Goal: Transaction & Acquisition: Book appointment/travel/reservation

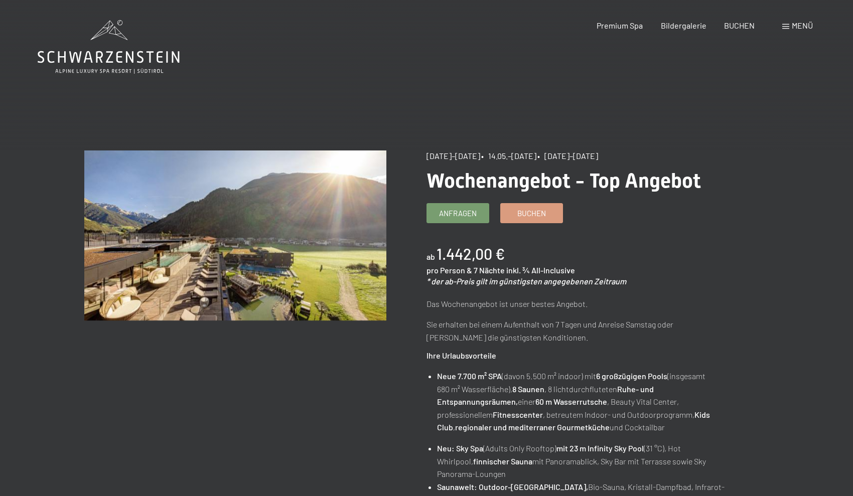
click at [796, 26] on span "Menü" at bounding box center [802, 26] width 21 height 10
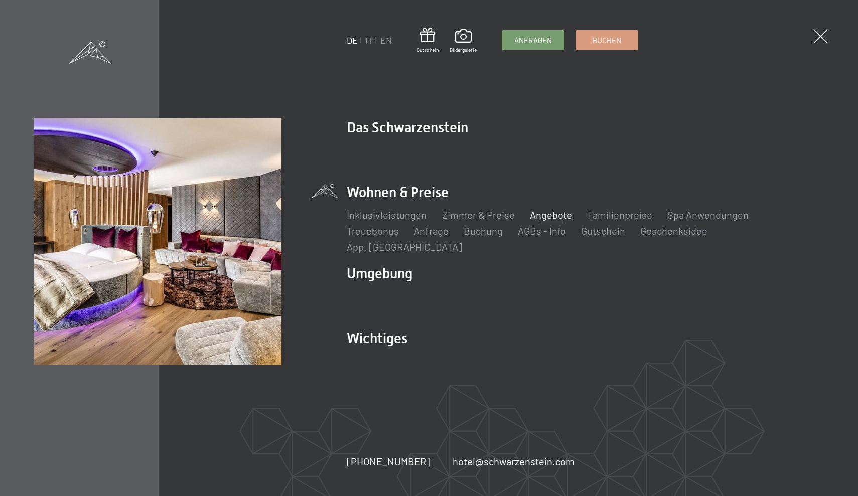
click at [542, 221] on link "Angebote" at bounding box center [551, 215] width 43 height 12
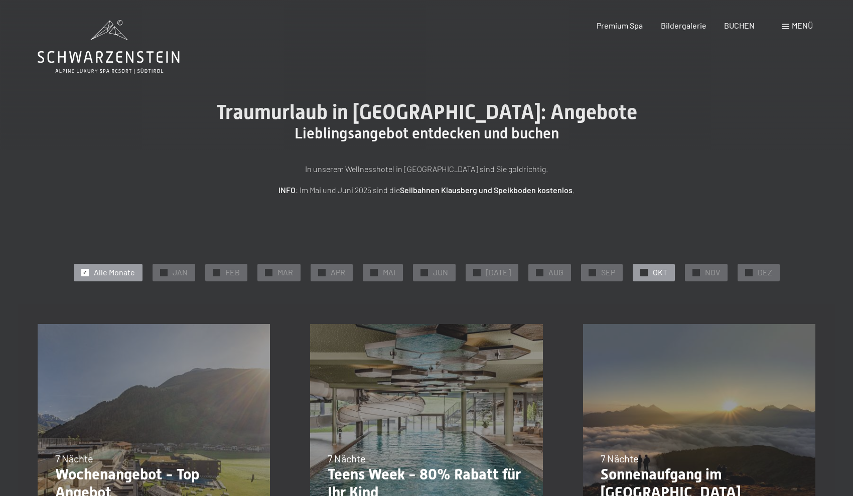
click at [653, 272] on span "OKT" at bounding box center [660, 272] width 15 height 11
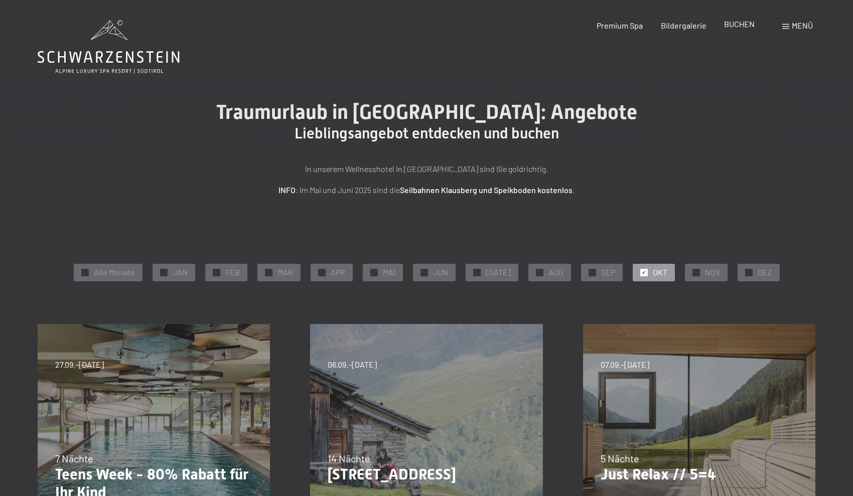
click at [742, 25] on span "BUCHEN" at bounding box center [739, 24] width 31 height 10
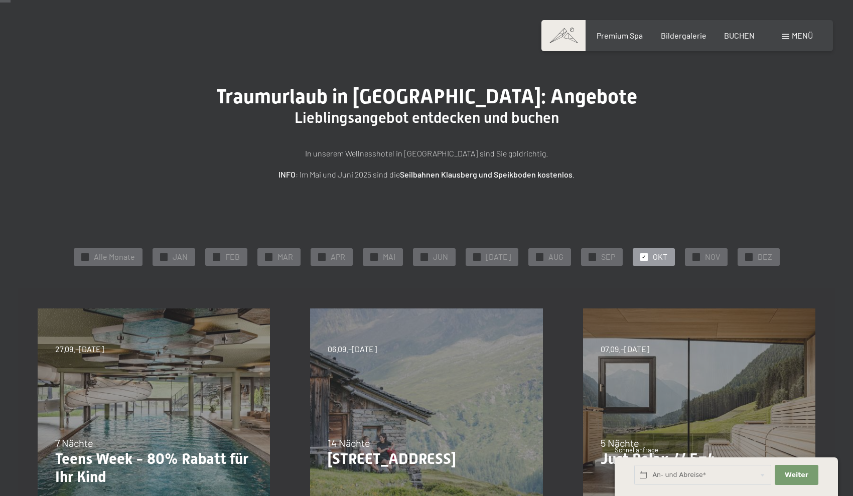
scroll to position [17, 0]
click at [741, 34] on span "BUCHEN" at bounding box center [739, 34] width 31 height 10
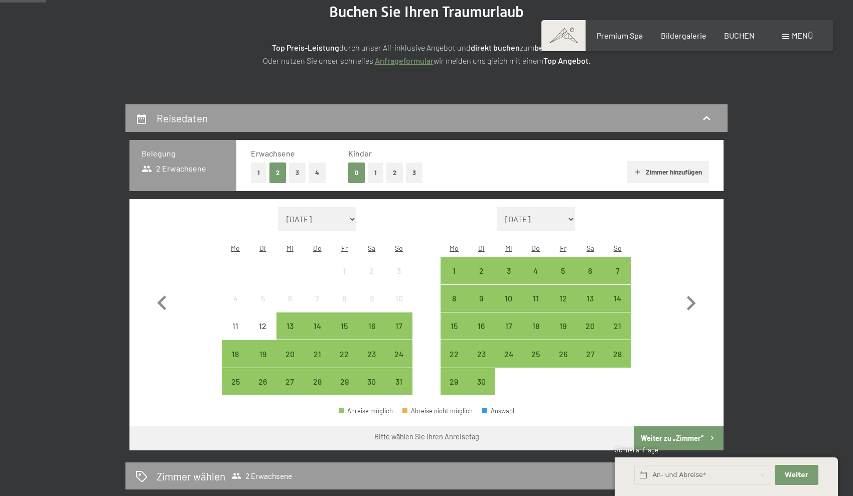
scroll to position [178, 0]
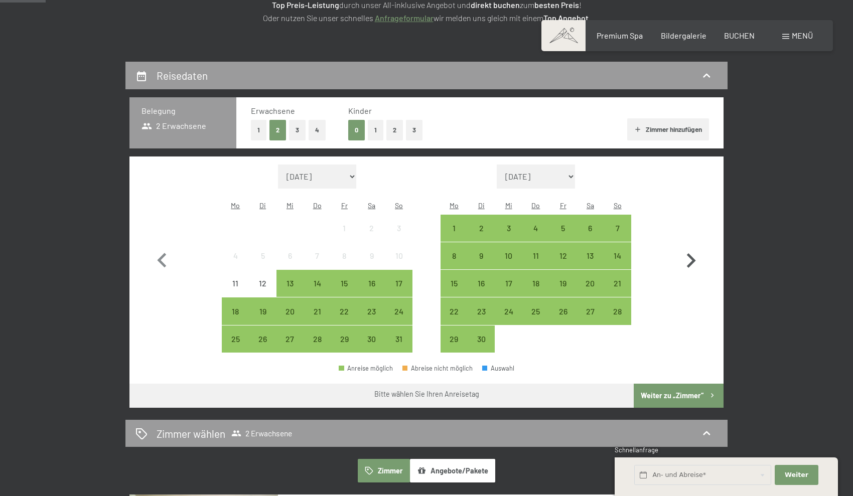
click at [693, 253] on icon "button" at bounding box center [691, 260] width 9 height 15
select select "[DATE]"
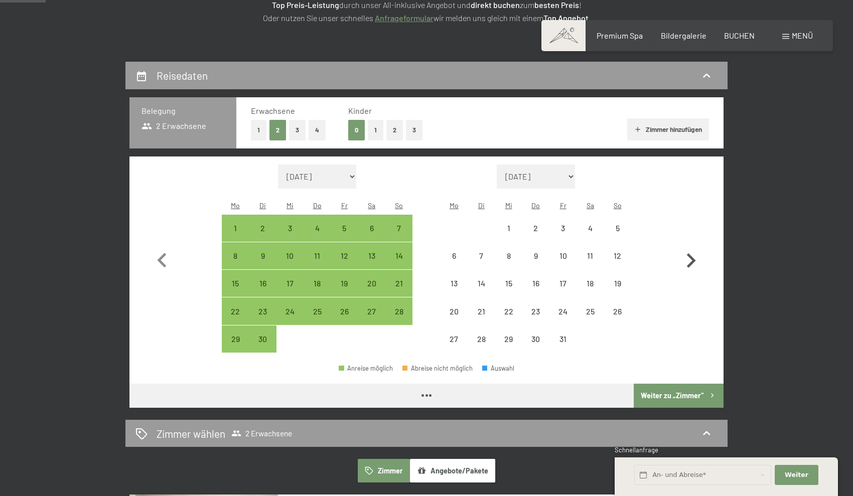
select select "[DATE]"
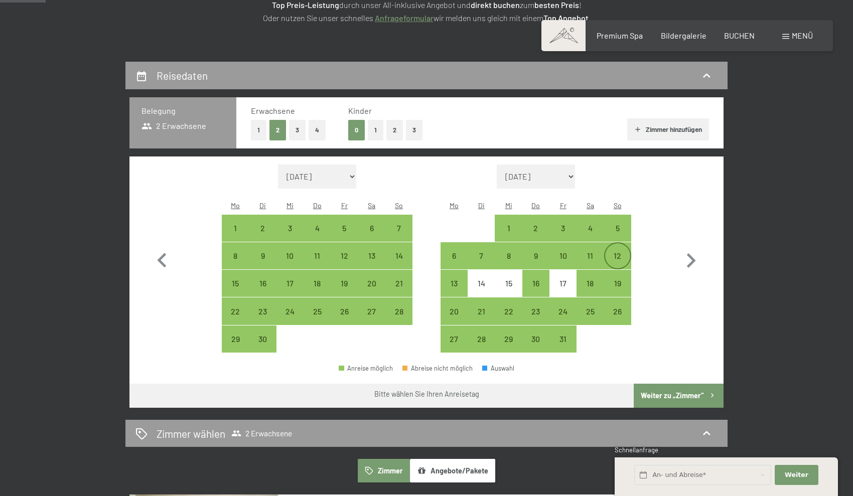
click at [619, 252] on div "12" at bounding box center [617, 264] width 25 height 25
select select "[DATE]"
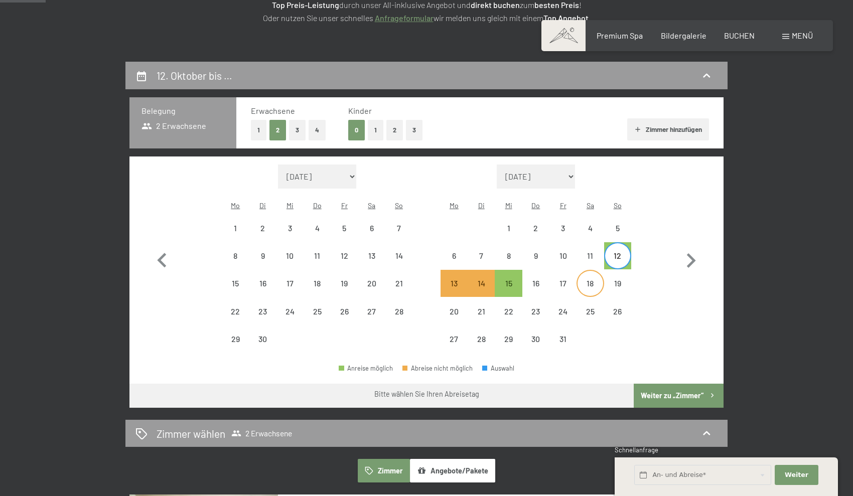
click at [588, 280] on div "18" at bounding box center [590, 292] width 25 height 25
select select "[DATE]"
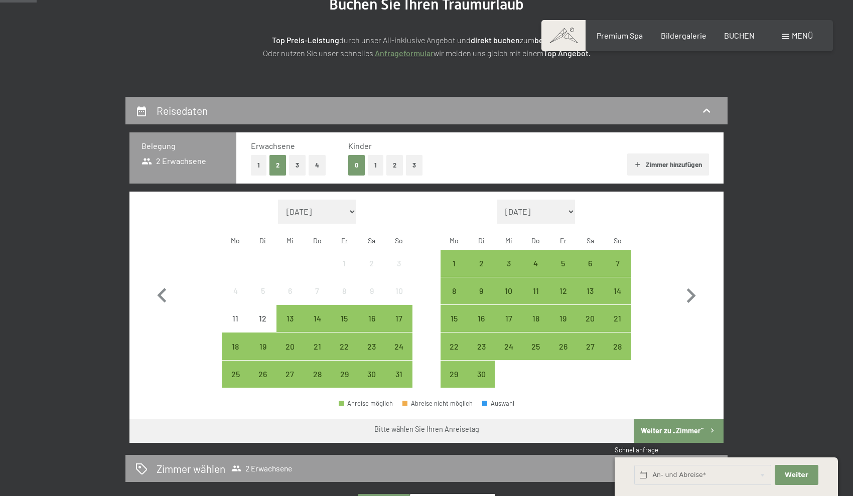
scroll to position [143, 0]
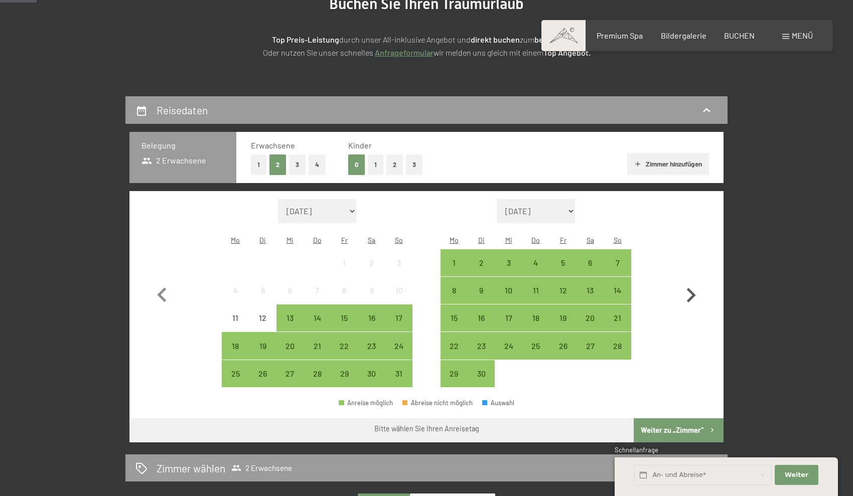
click at [694, 288] on icon "button" at bounding box center [691, 295] width 9 height 15
select select "[DATE]"
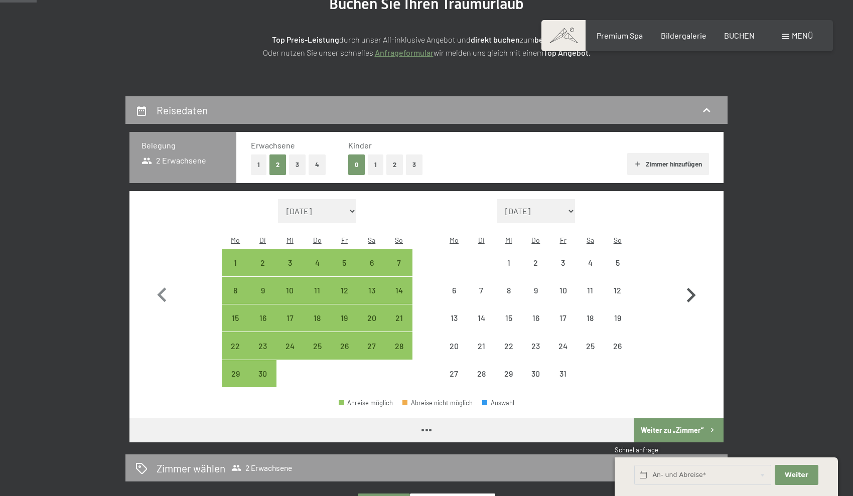
select select "[DATE]"
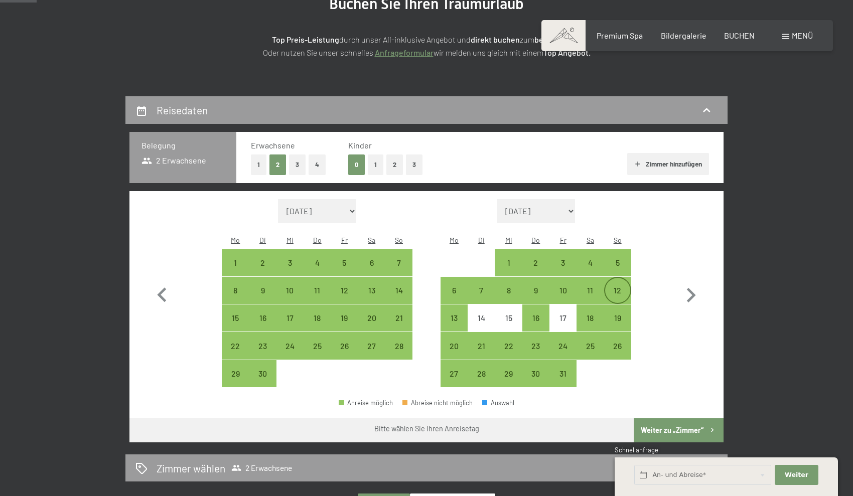
click at [620, 287] on div "12" at bounding box center [617, 299] width 25 height 25
select select "[DATE]"
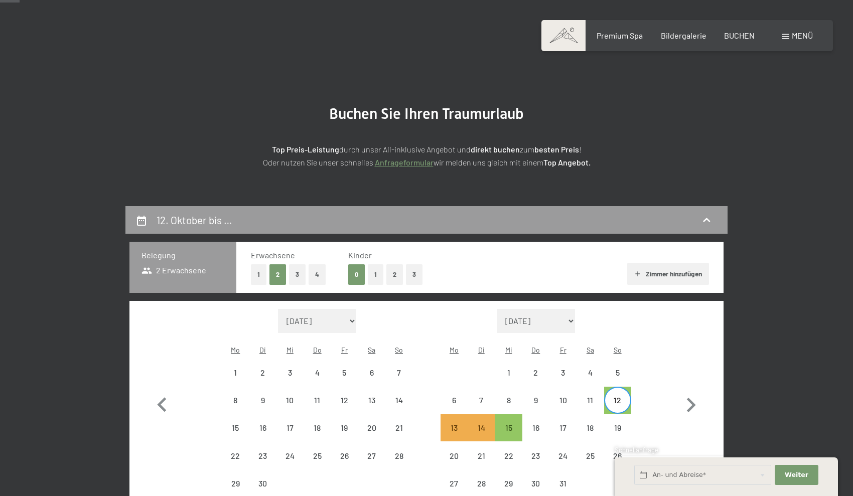
scroll to position [21, 0]
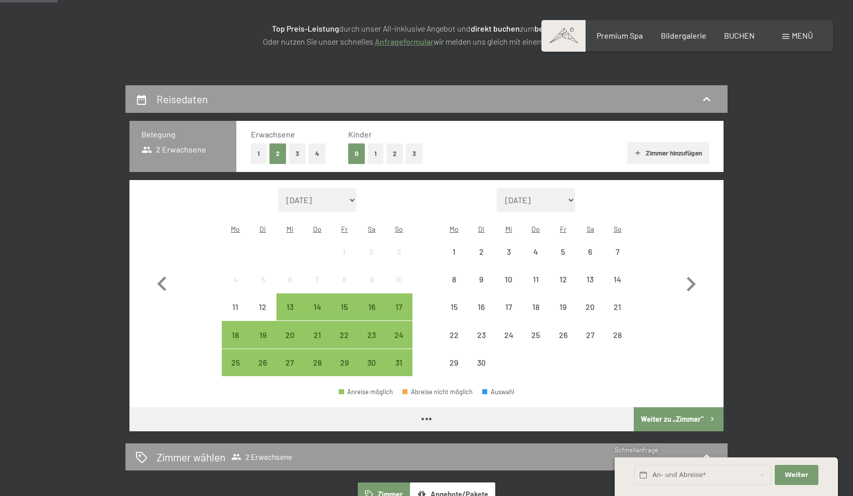
scroll to position [194, 0]
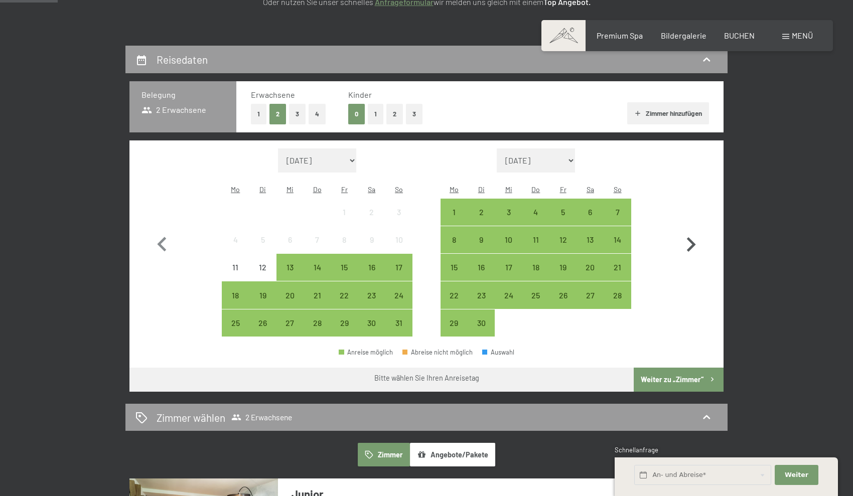
click at [693, 237] on icon "button" at bounding box center [691, 244] width 9 height 15
select select "[DATE]"
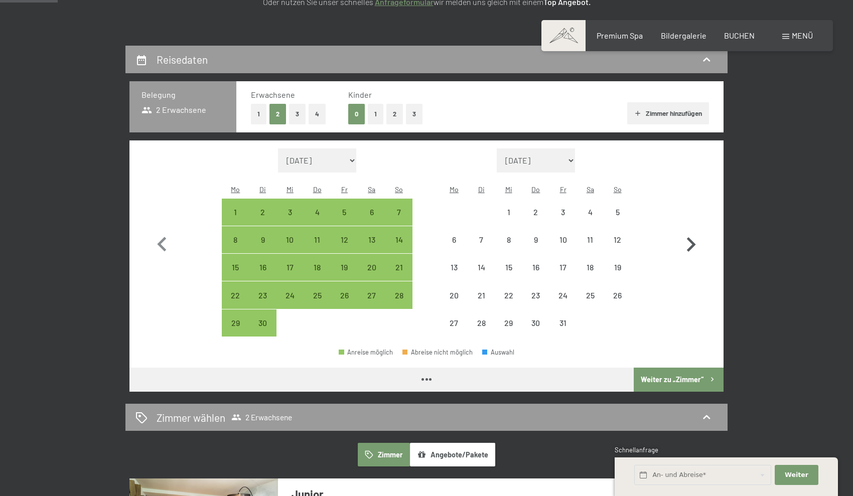
select select "[DATE]"
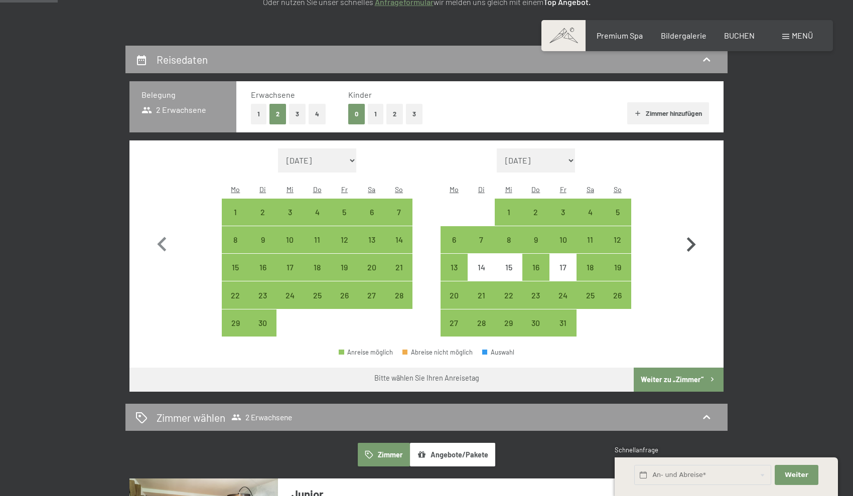
click at [694, 237] on icon "button" at bounding box center [691, 244] width 9 height 15
select select "[DATE]"
select select "2025-11-01"
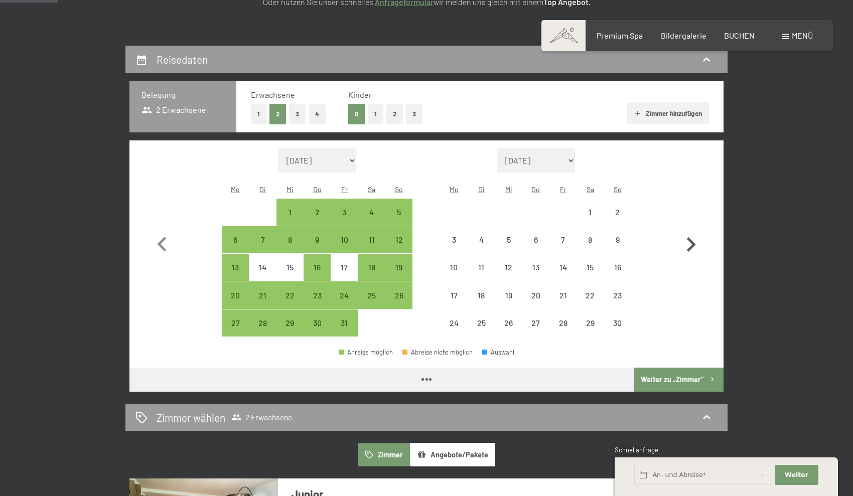
select select "[DATE]"
select select "2025-11-01"
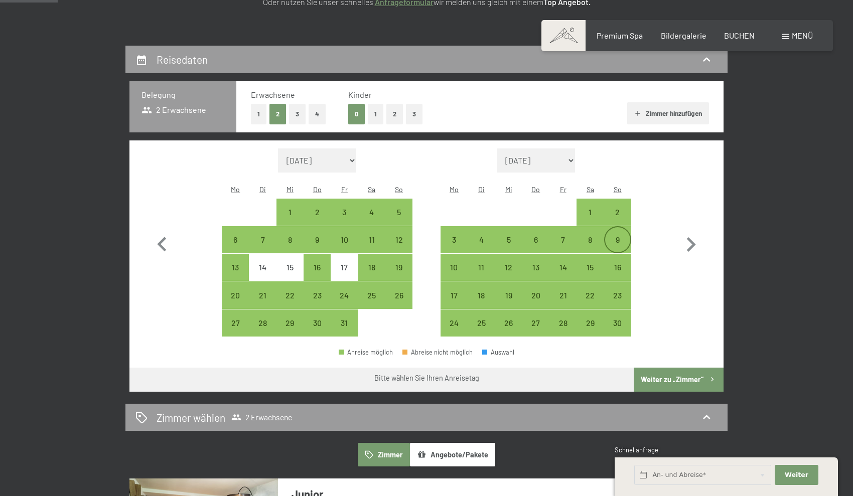
click at [624, 227] on div "9" at bounding box center [617, 239] width 25 height 25
select select "[DATE]"
select select "2025-11-01"
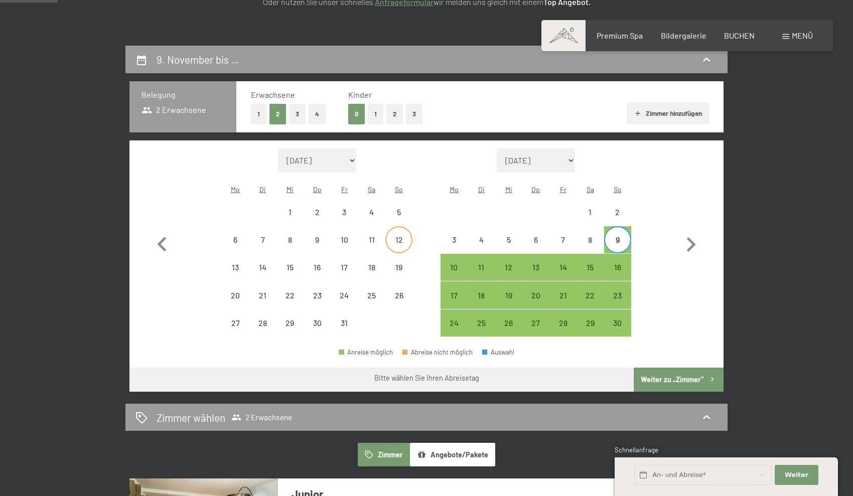
click at [396, 236] on div "12" at bounding box center [398, 248] width 25 height 25
select select "[DATE]"
select select "2025-11-01"
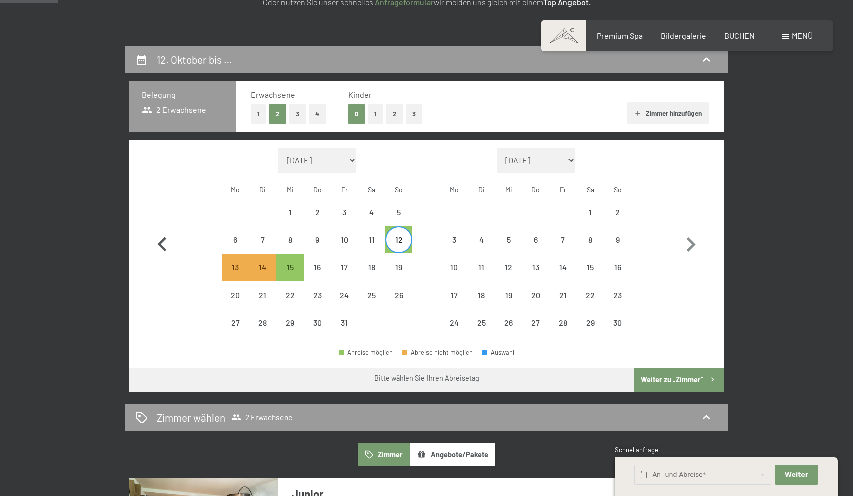
click at [162, 237] on icon "button" at bounding box center [161, 244] width 9 height 15
select select "[DATE]"
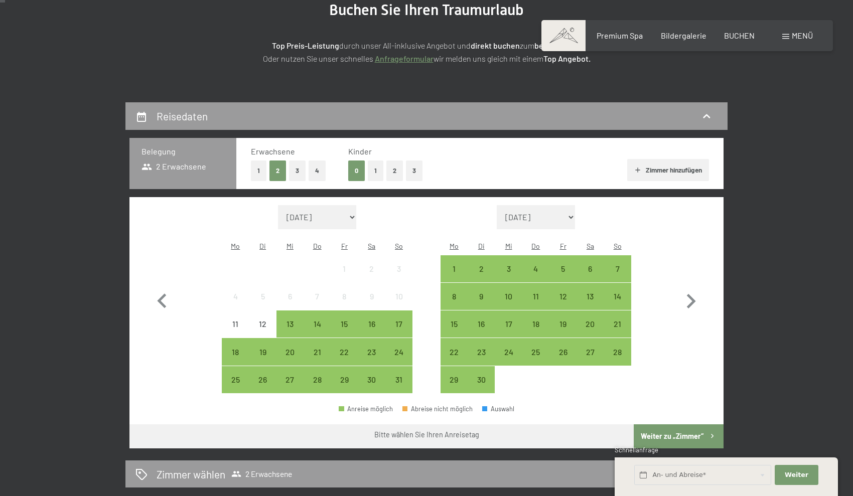
scroll to position [182, 0]
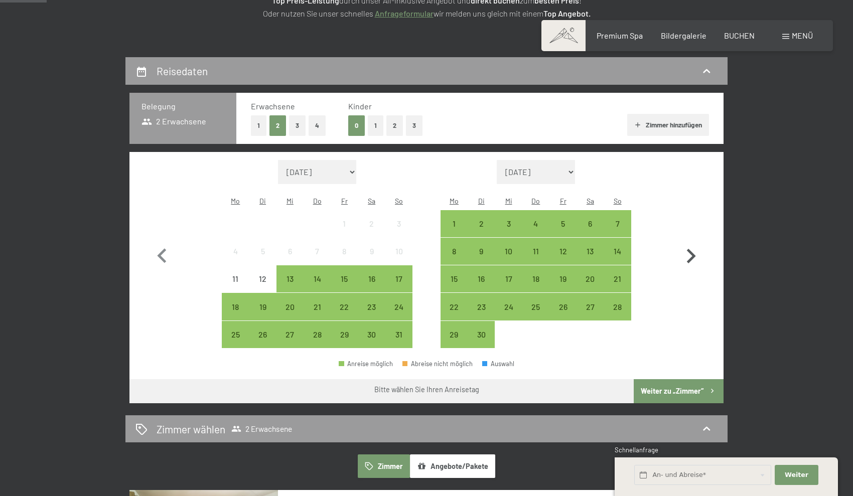
click at [695, 245] on icon "button" at bounding box center [691, 256] width 29 height 29
select select "[DATE]"
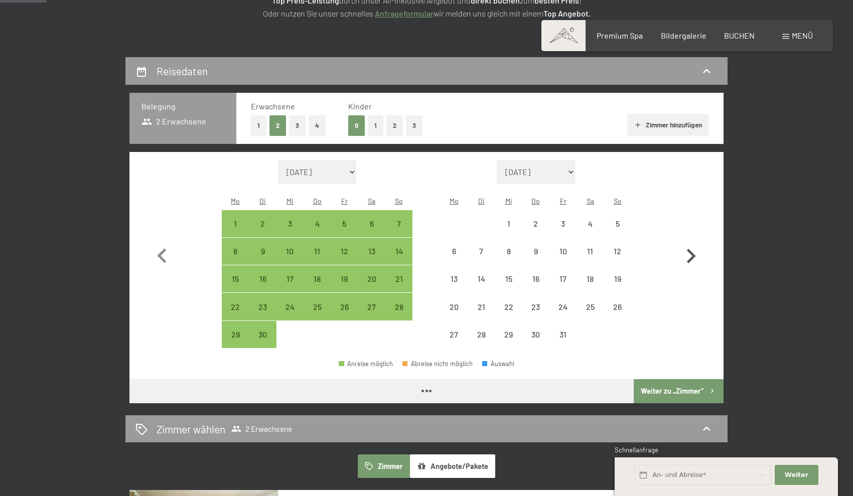
select select "[DATE]"
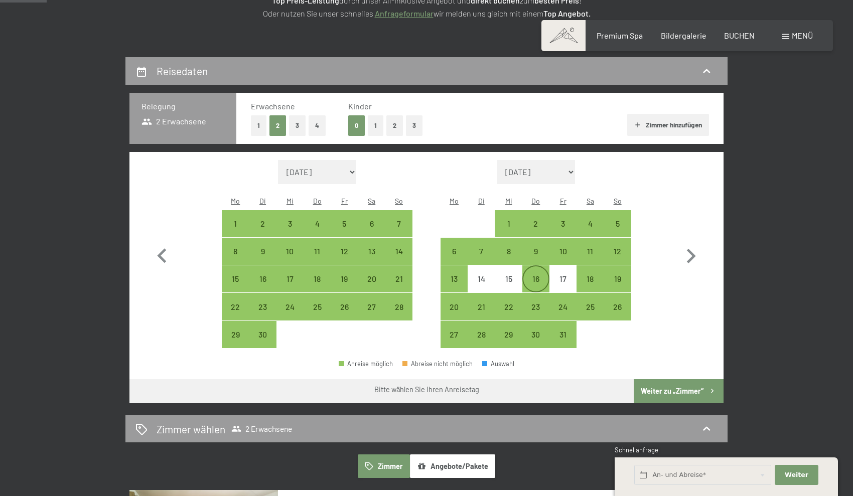
click at [540, 275] on div "16" at bounding box center [535, 287] width 25 height 25
select select "[DATE]"
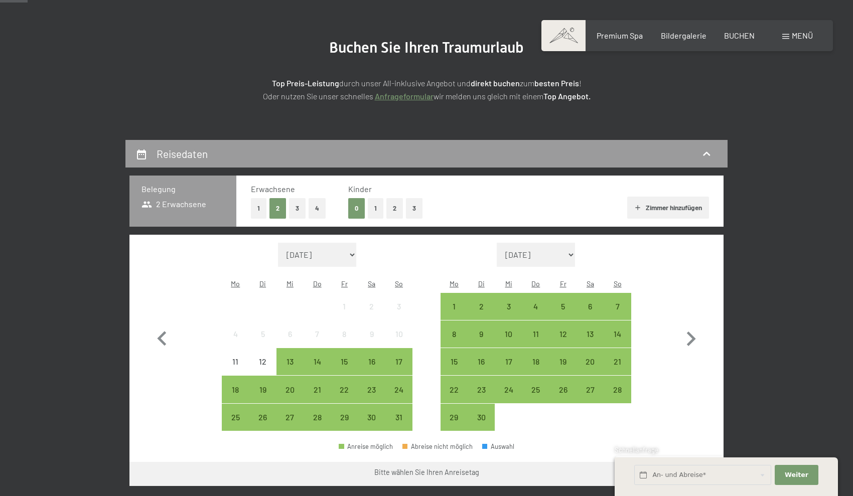
scroll to position [134, 0]
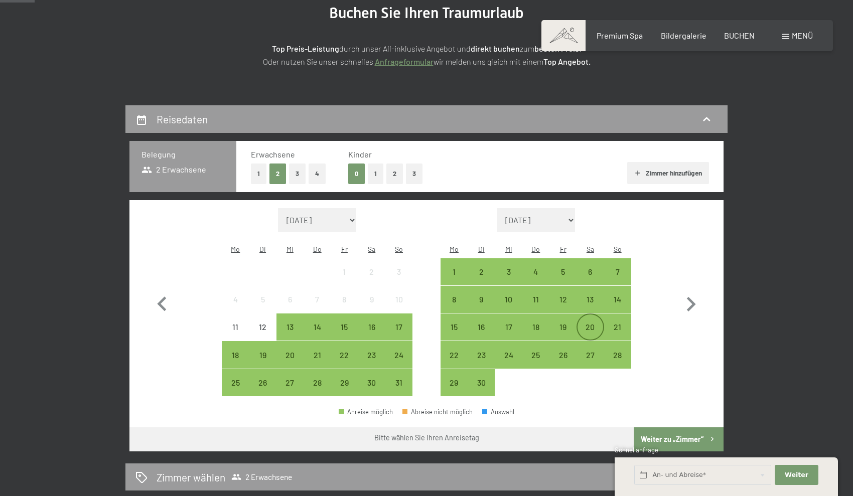
click at [595, 323] on div "20" at bounding box center [590, 335] width 25 height 25
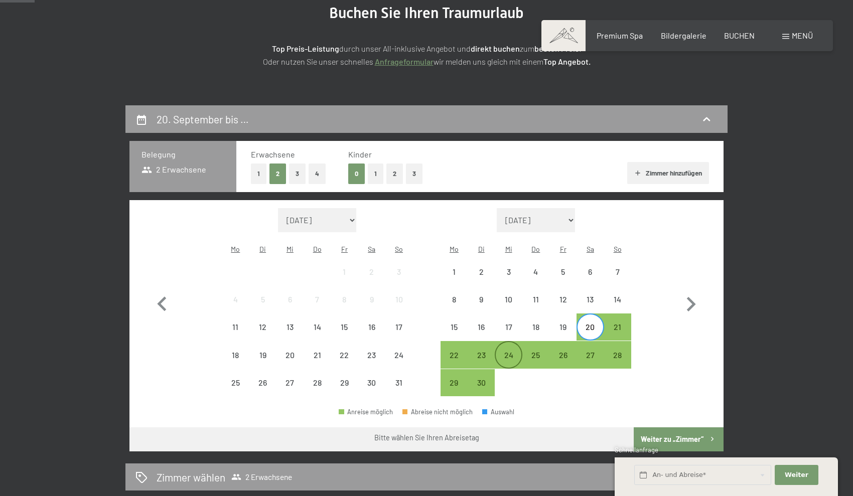
click at [508, 351] on div "24" at bounding box center [508, 363] width 25 height 25
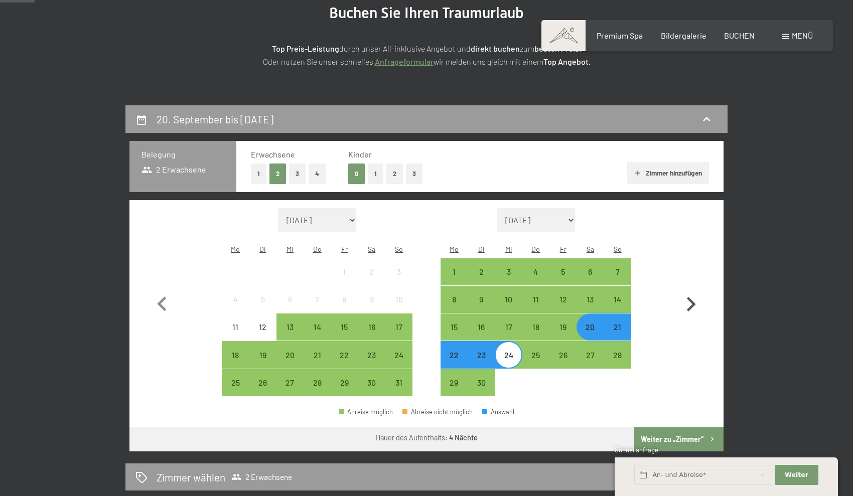
click at [692, 299] on icon "button" at bounding box center [691, 304] width 9 height 15
select select "[DATE]"
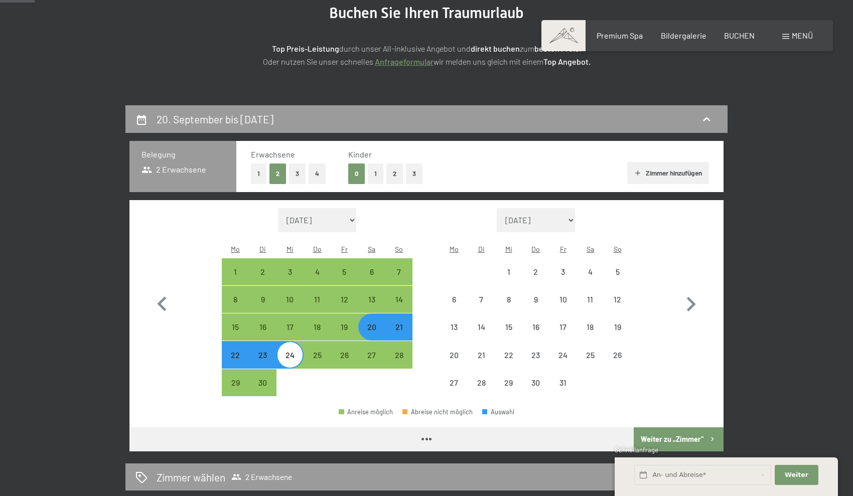
select select "[DATE]"
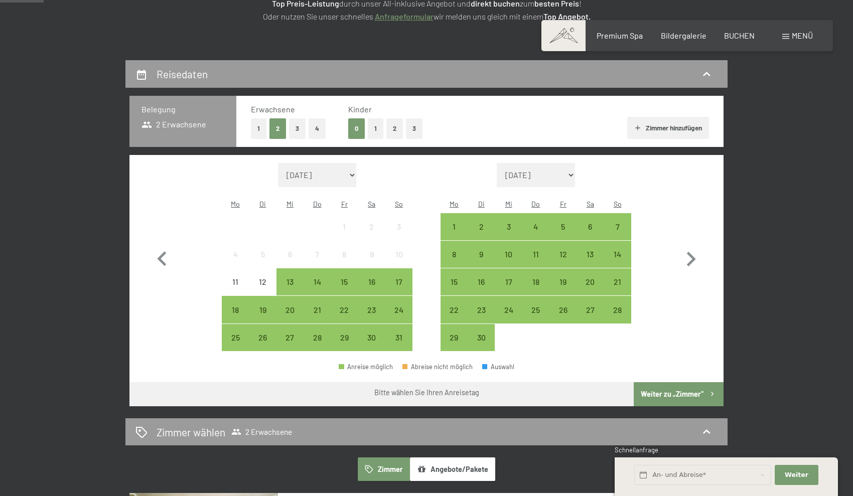
scroll to position [194, 0]
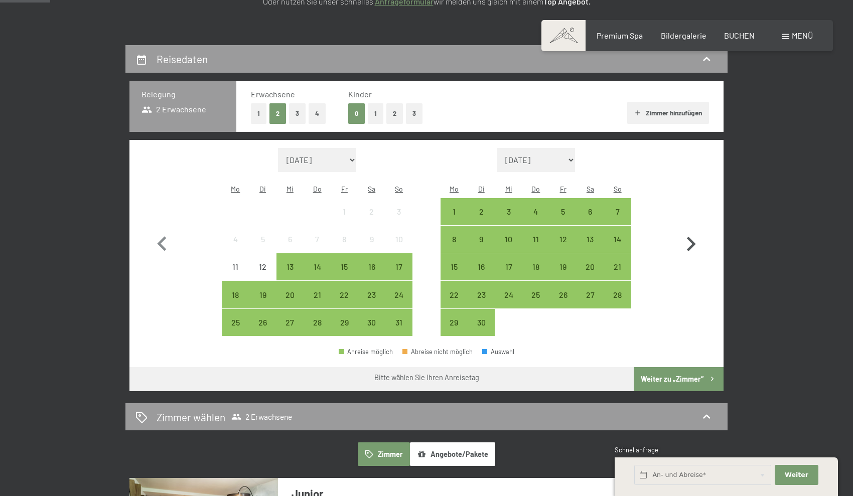
click at [687, 230] on icon "button" at bounding box center [691, 244] width 29 height 29
select select "[DATE]"
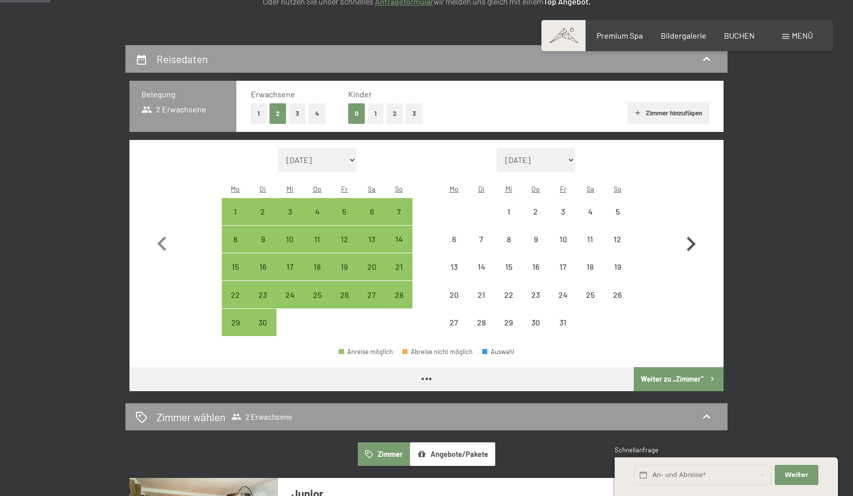
select select "[DATE]"
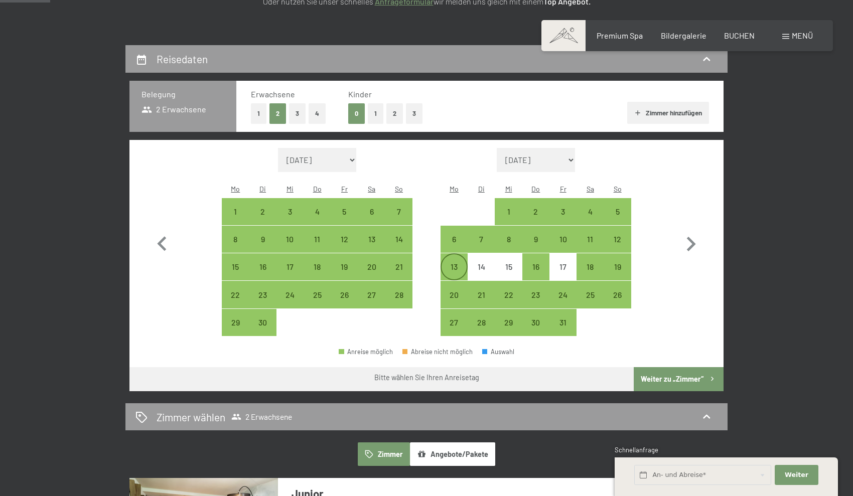
click at [450, 263] on div "13" at bounding box center [454, 275] width 25 height 25
select select "[DATE]"
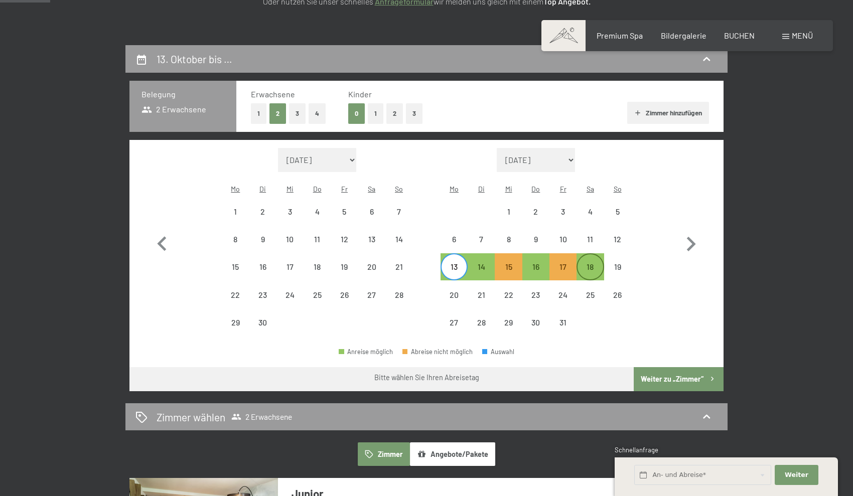
click at [594, 263] on div "18" at bounding box center [590, 275] width 25 height 25
select select "[DATE]"
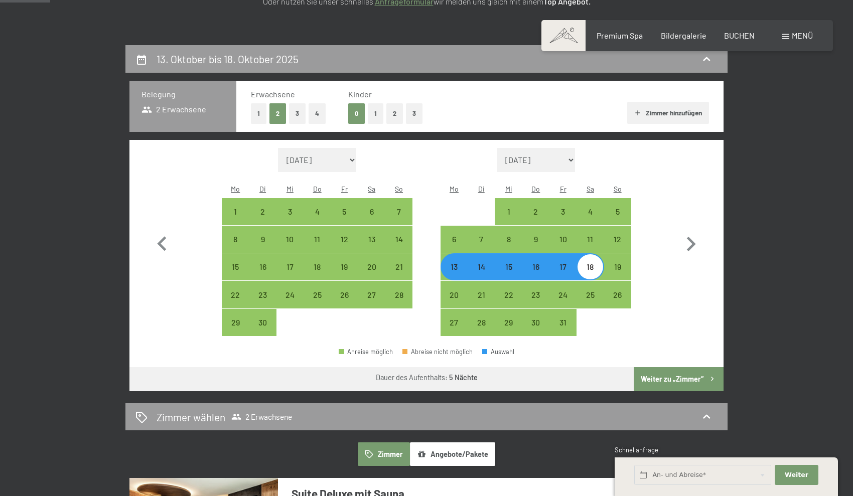
click at [683, 367] on button "Weiter zu „Zimmer“" at bounding box center [679, 379] width 90 height 24
select select "[DATE]"
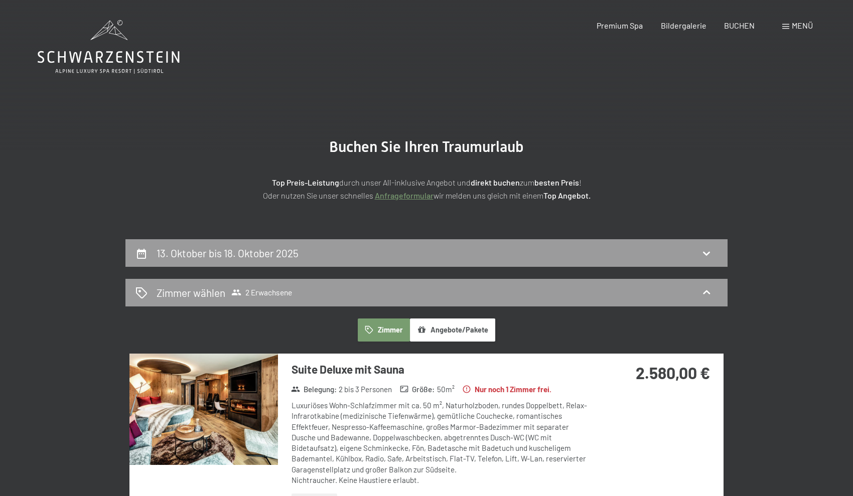
scroll to position [0, 0]
click at [747, 27] on span "BUCHEN" at bounding box center [739, 24] width 31 height 10
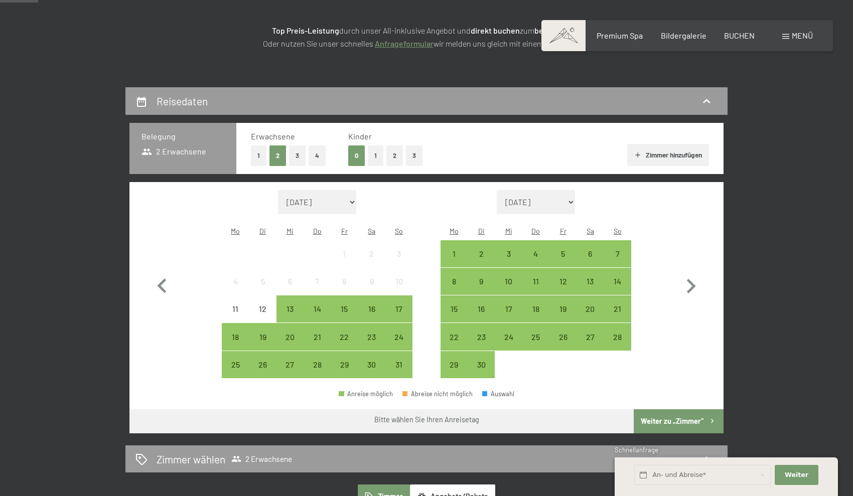
scroll to position [154, 0]
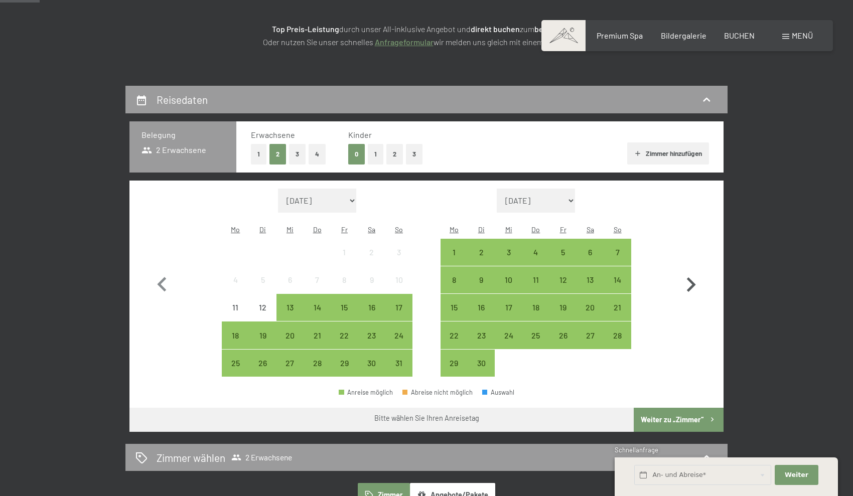
click at [694, 278] on icon "button" at bounding box center [691, 285] width 9 height 15
select select "[DATE]"
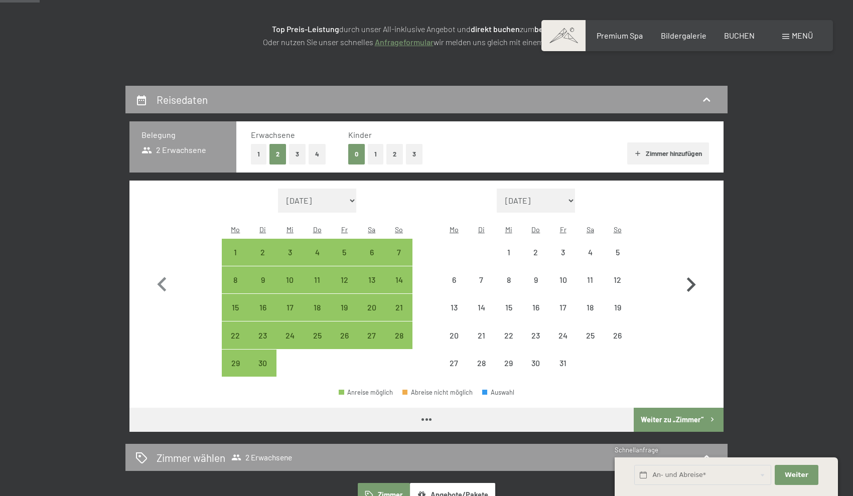
select select "[DATE]"
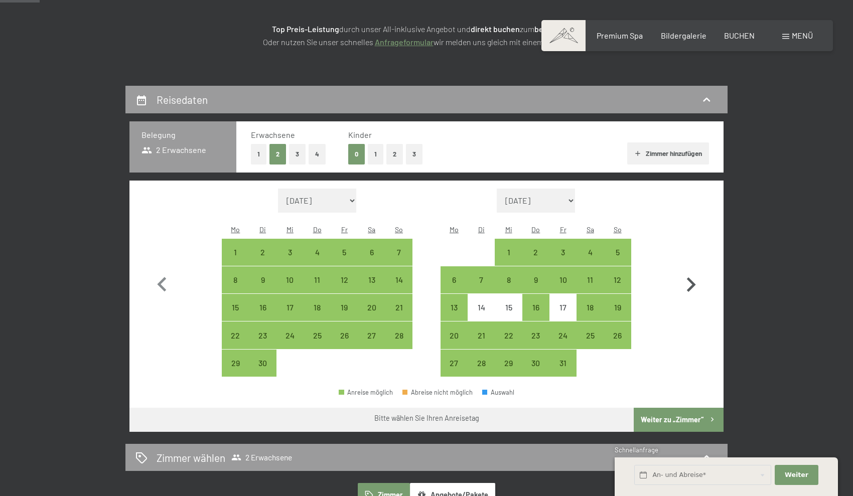
click at [694, 278] on icon "button" at bounding box center [691, 285] width 9 height 15
select select "[DATE]"
select select "2025-11-01"
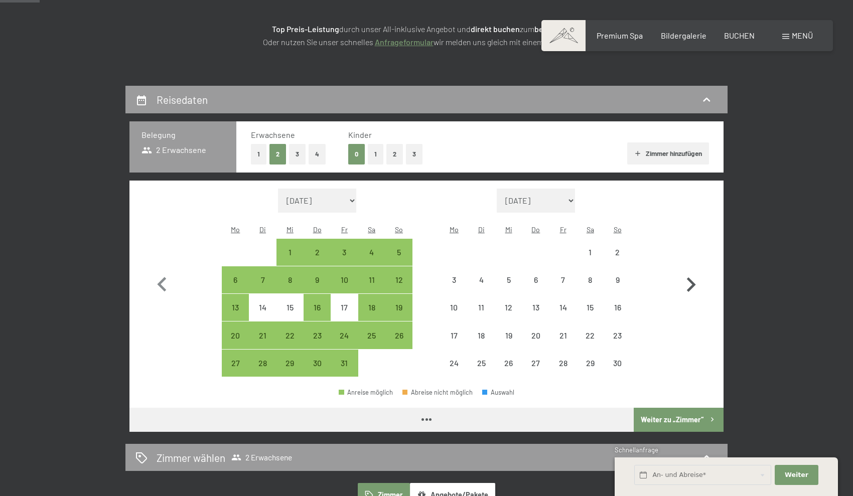
select select "[DATE]"
select select "2025-11-01"
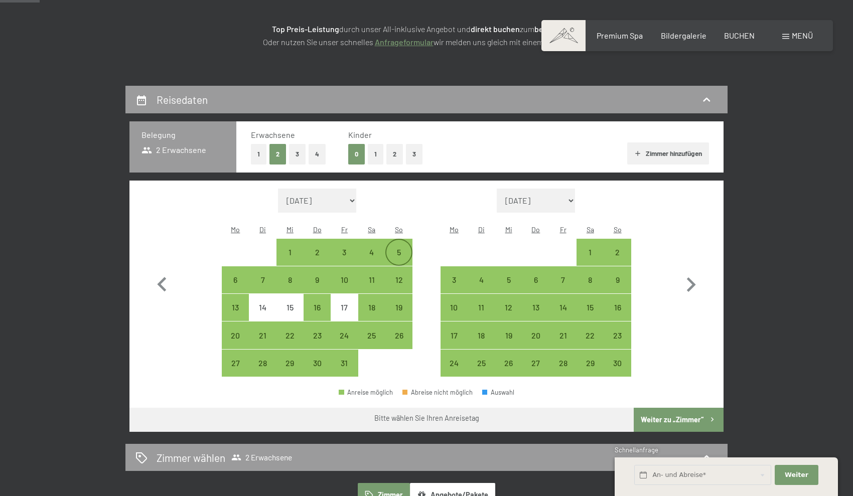
click at [407, 248] on div "5" at bounding box center [398, 260] width 25 height 25
select select "[DATE]"
select select "2025-11-01"
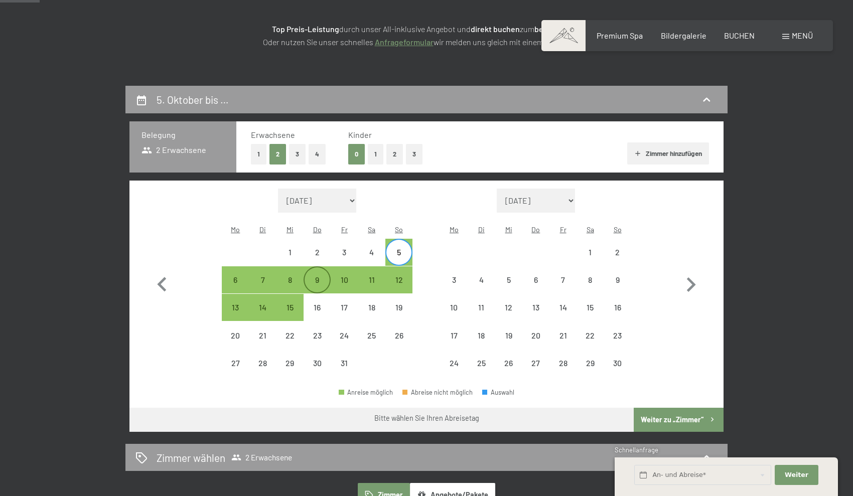
click at [325, 276] on div "9" at bounding box center [317, 288] width 25 height 25
select select "[DATE]"
select select "2025-11-01"
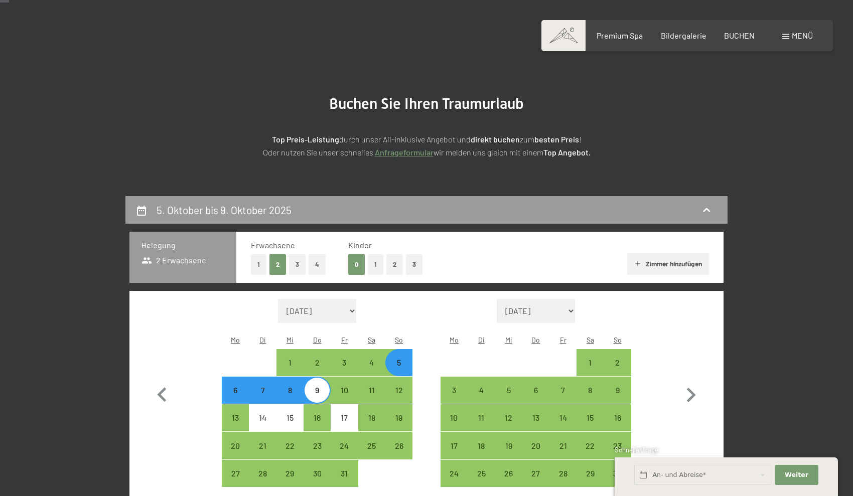
scroll to position [34, 0]
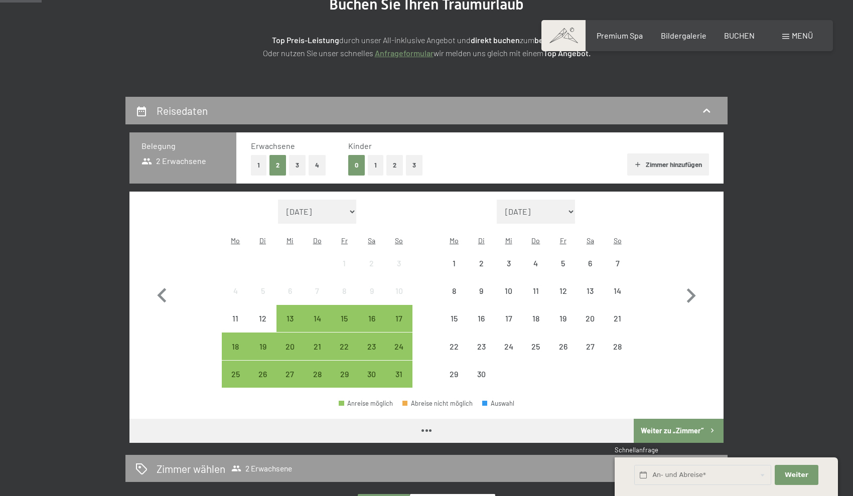
scroll to position [163, 0]
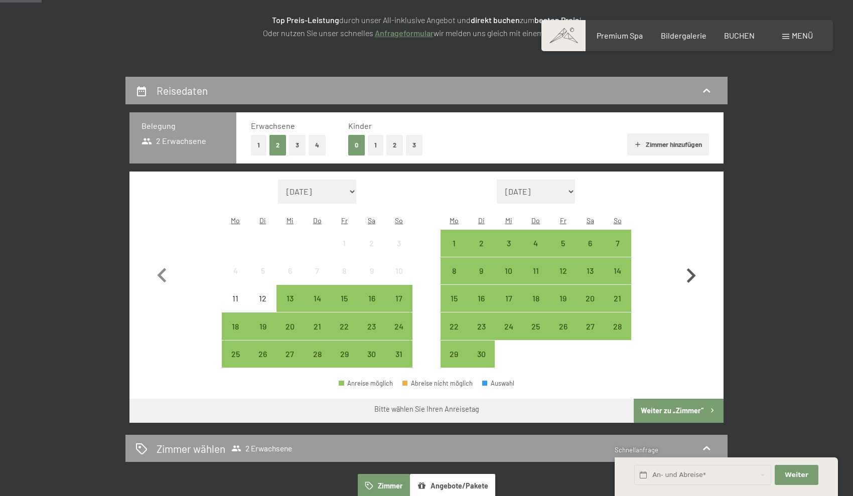
click at [692, 271] on icon "button" at bounding box center [691, 276] width 9 height 15
select select "[DATE]"
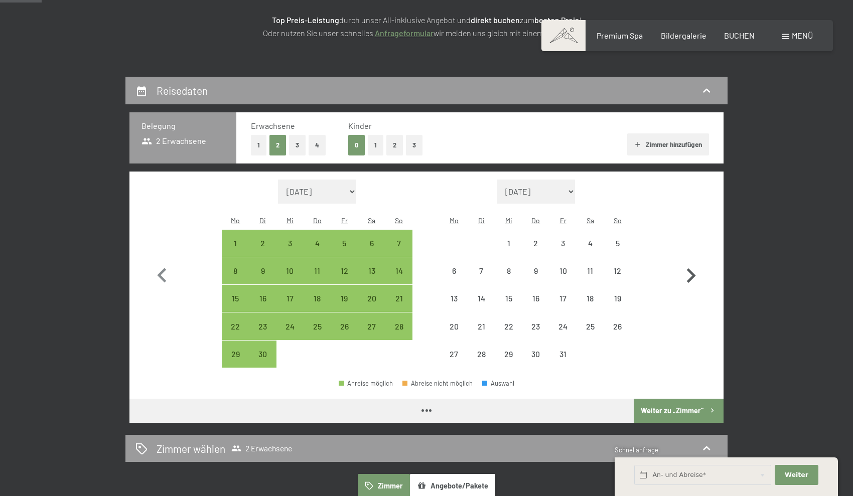
select select "[DATE]"
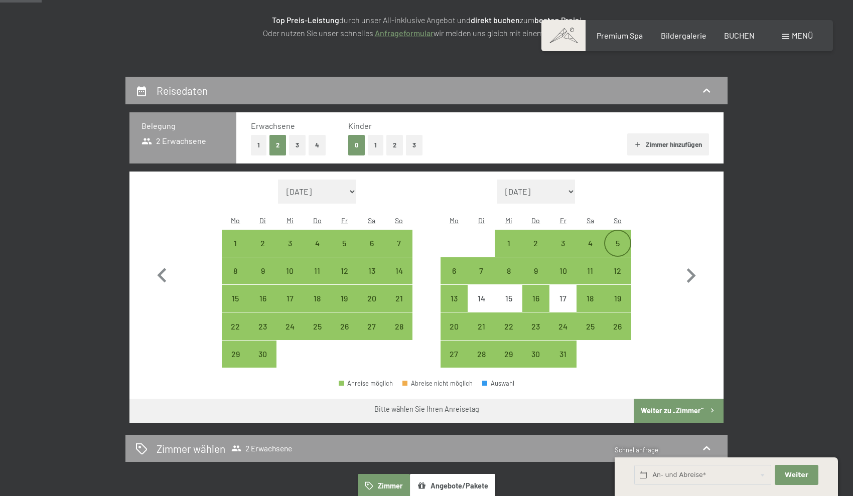
click at [617, 239] on div "5" at bounding box center [617, 251] width 25 height 25
select select "[DATE]"
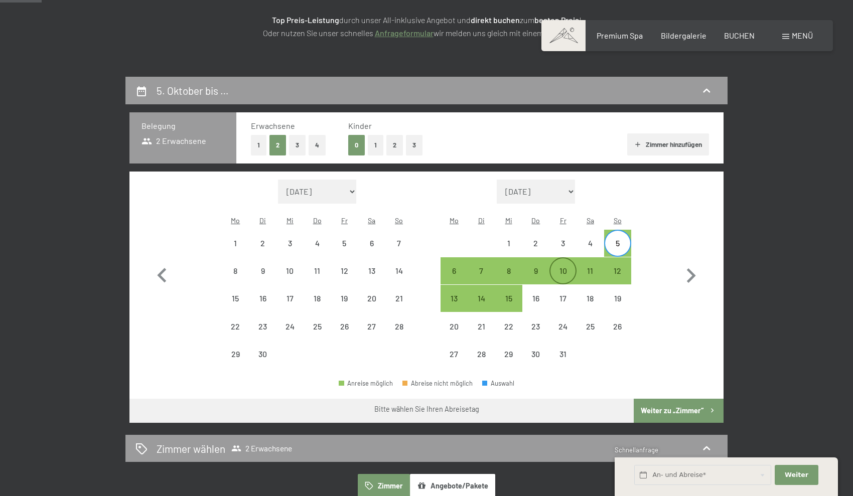
click at [563, 267] on div "10" at bounding box center [563, 279] width 25 height 25
select select "[DATE]"
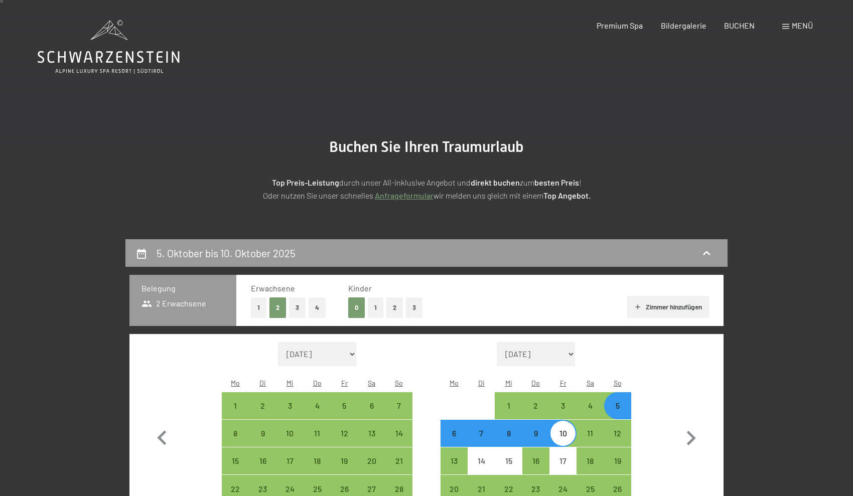
scroll to position [0, 0]
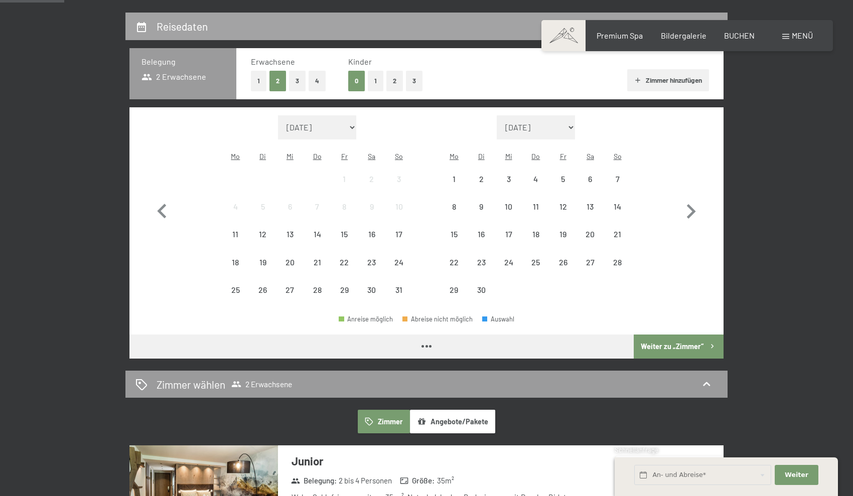
scroll to position [250, 0]
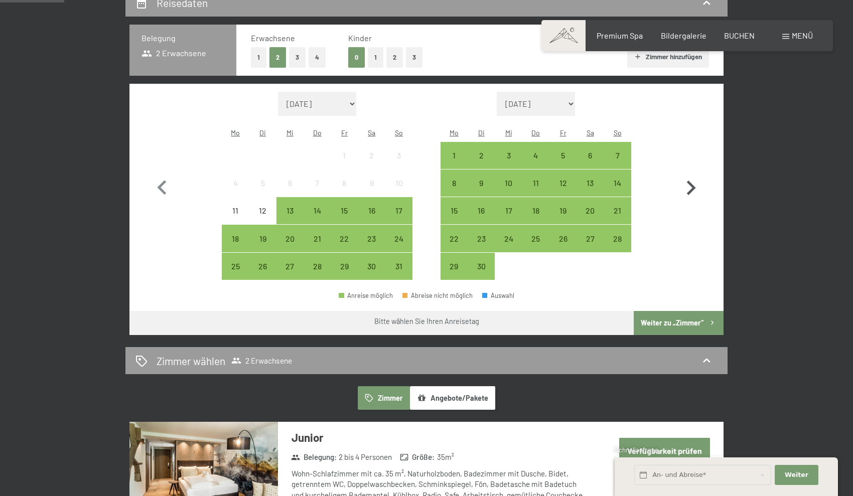
click at [695, 181] on icon "button" at bounding box center [691, 188] width 9 height 15
select select "[DATE]"
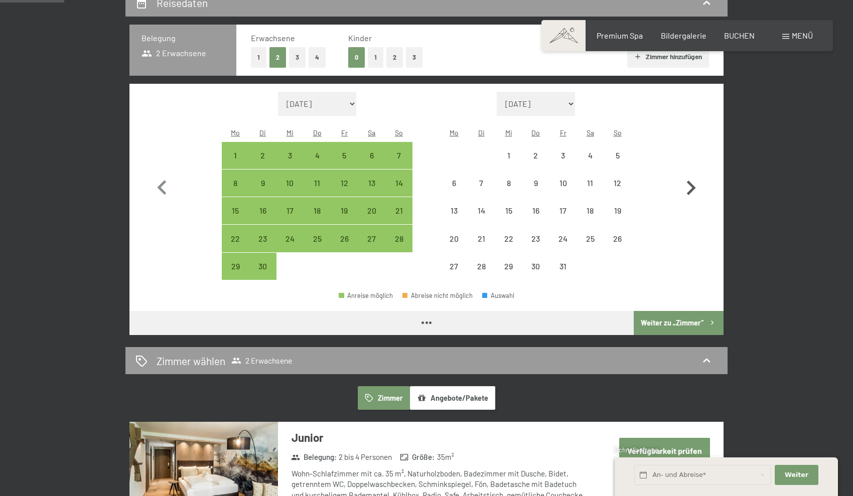
select select "[DATE]"
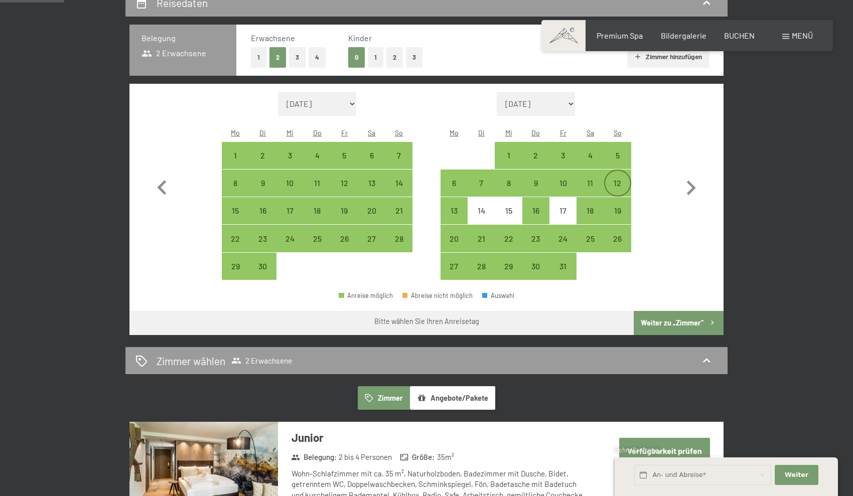
click at [622, 179] on div "12" at bounding box center [617, 191] width 25 height 25
select select "[DATE]"
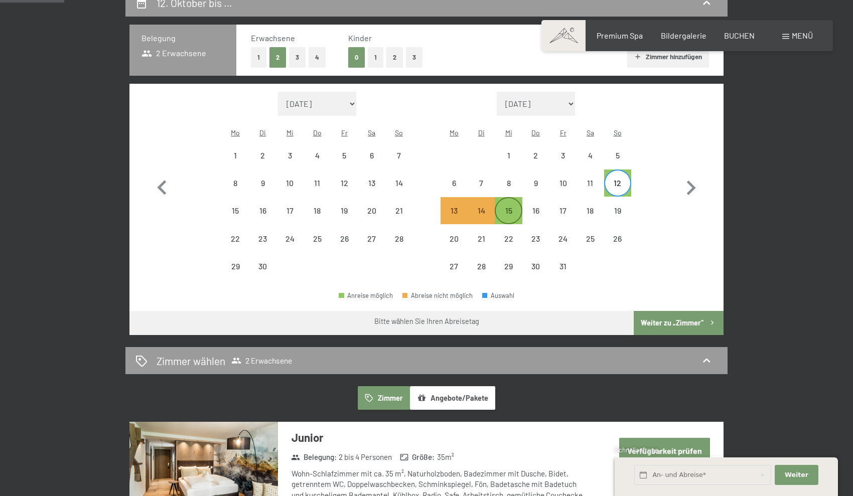
click at [513, 207] on div "15" at bounding box center [508, 219] width 25 height 25
select select "[DATE]"
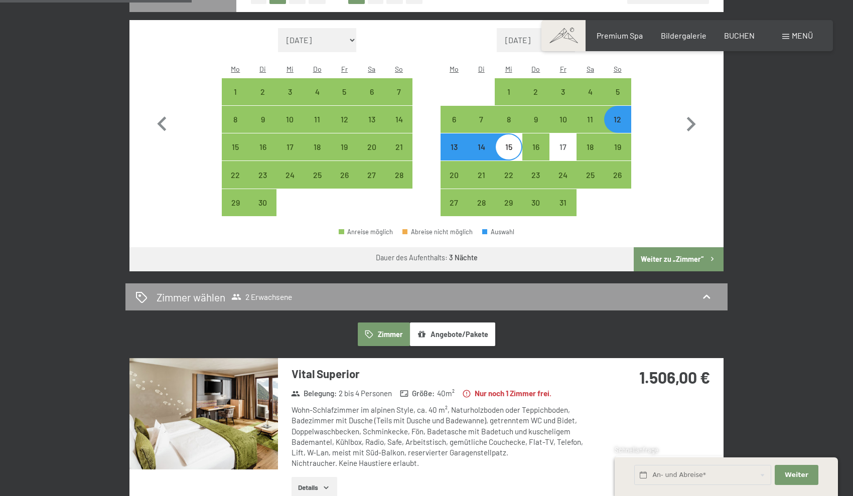
scroll to position [278, 0]
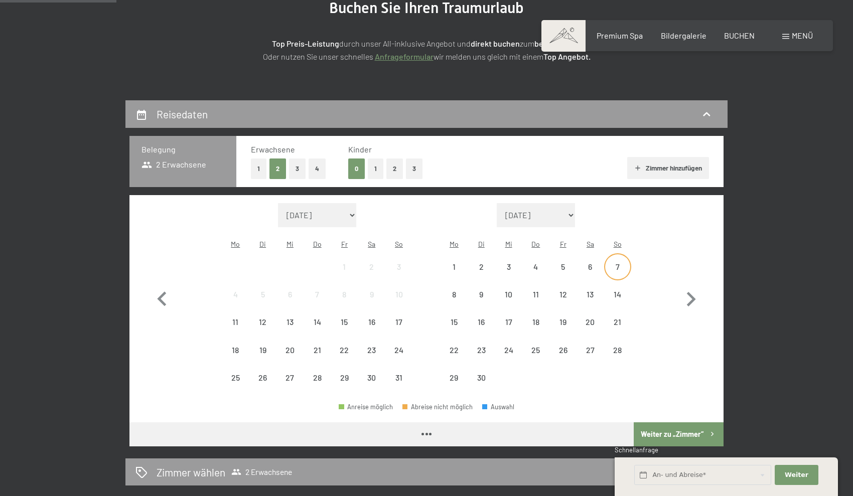
scroll to position [146, 0]
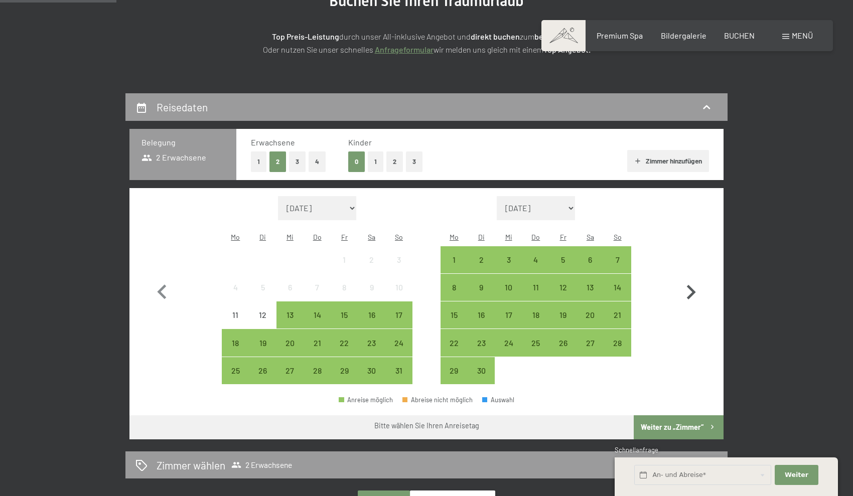
click at [691, 286] on icon "button" at bounding box center [691, 292] width 29 height 29
select select "[DATE]"
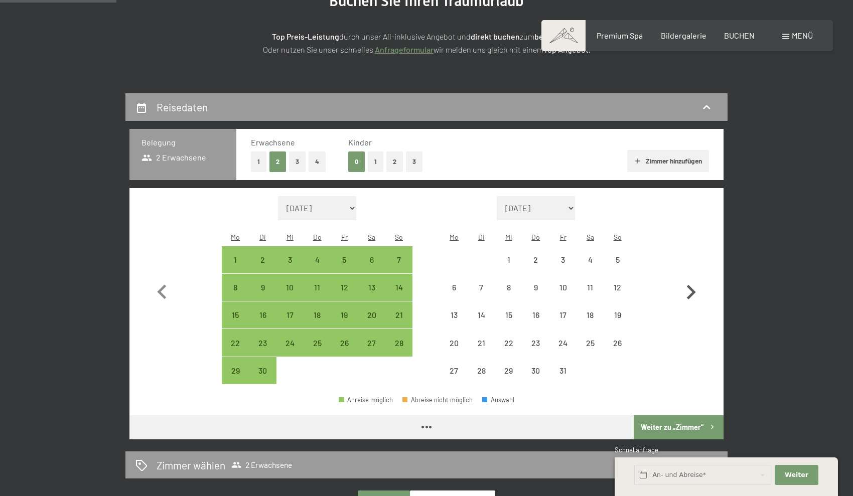
select select "[DATE]"
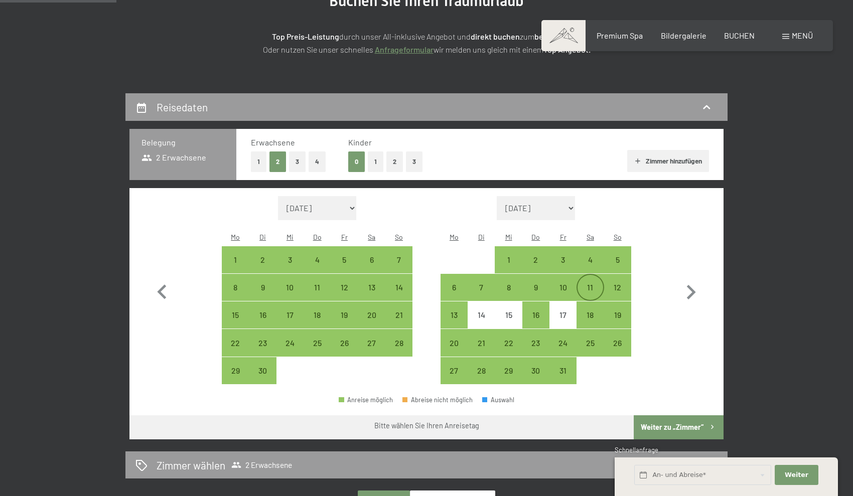
click at [590, 284] on div "11" at bounding box center [590, 296] width 25 height 25
select select "[DATE]"
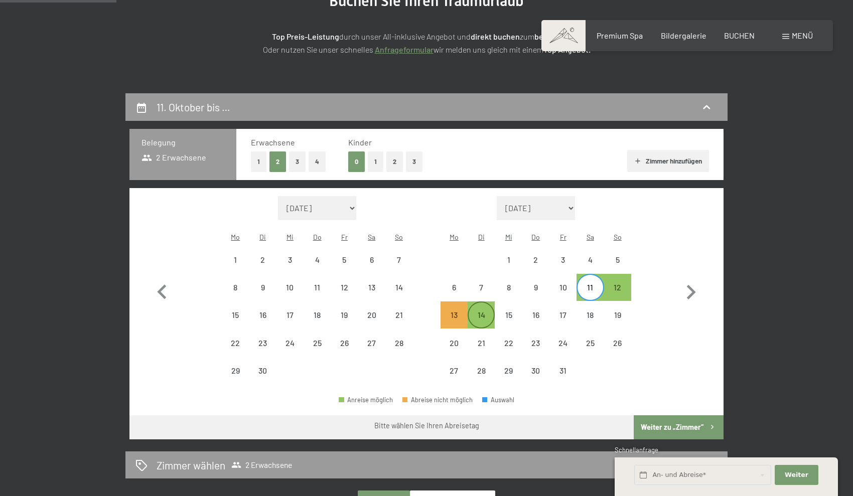
click at [480, 311] on div "14" at bounding box center [481, 323] width 25 height 25
select select "[DATE]"
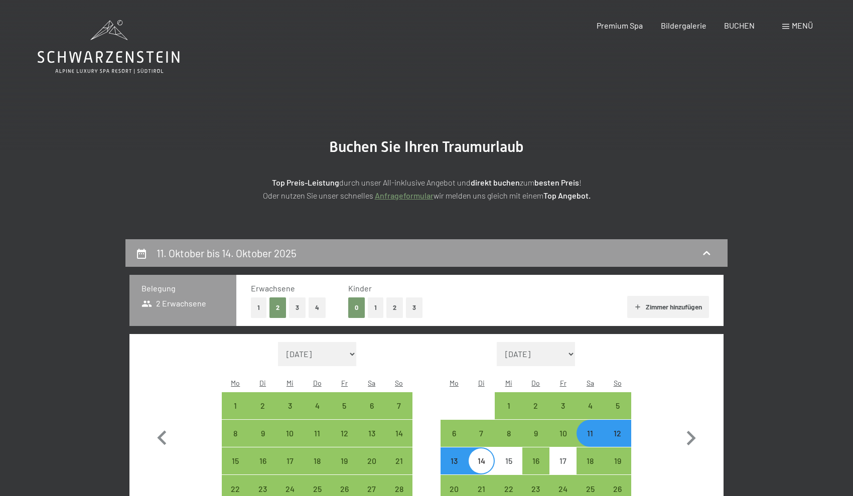
scroll to position [0, 0]
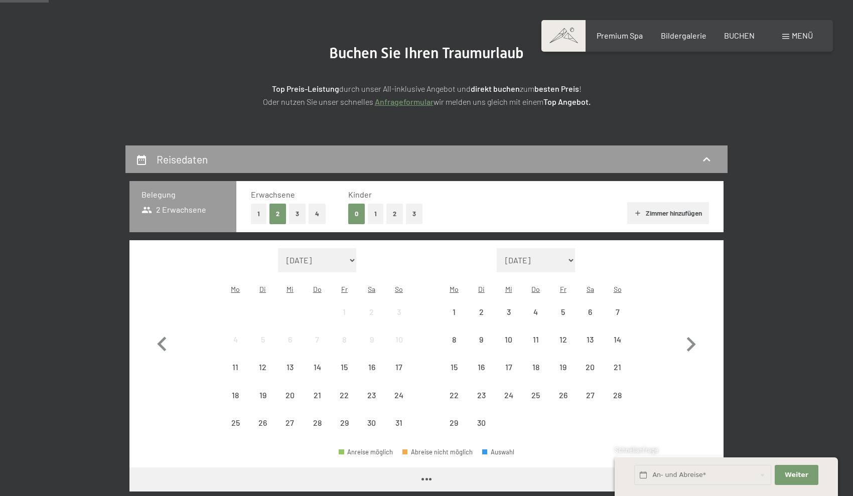
scroll to position [144, 0]
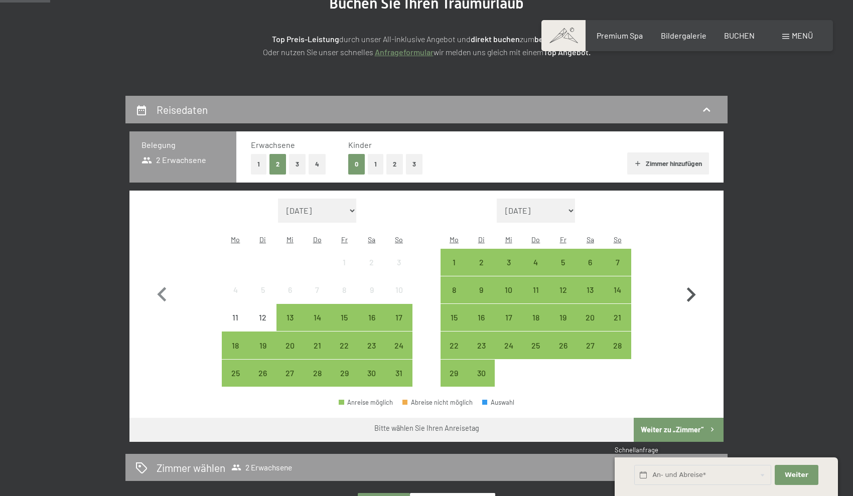
click at [696, 284] on icon "button" at bounding box center [691, 295] width 29 height 29
select select "[DATE]"
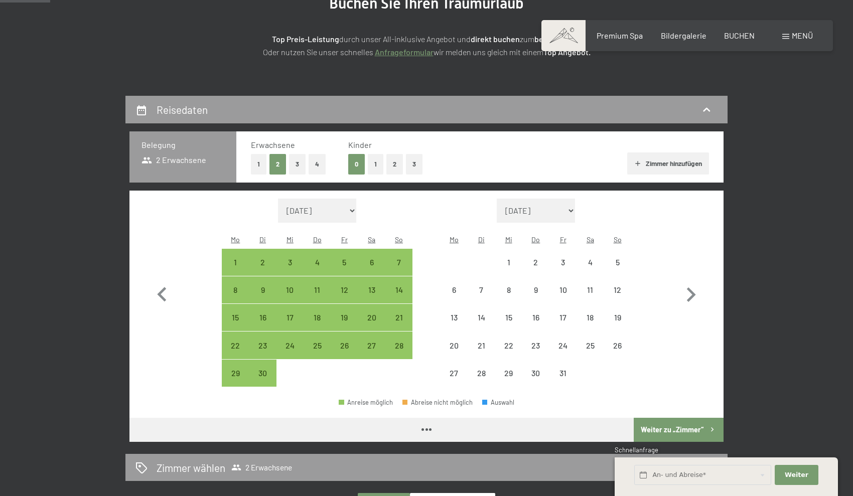
select select "[DATE]"
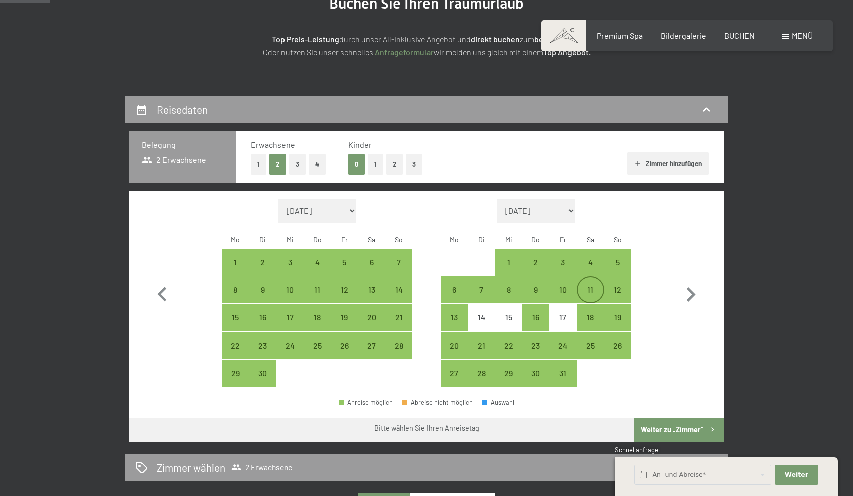
click at [593, 286] on div "11" at bounding box center [590, 298] width 25 height 25
select select "[DATE]"
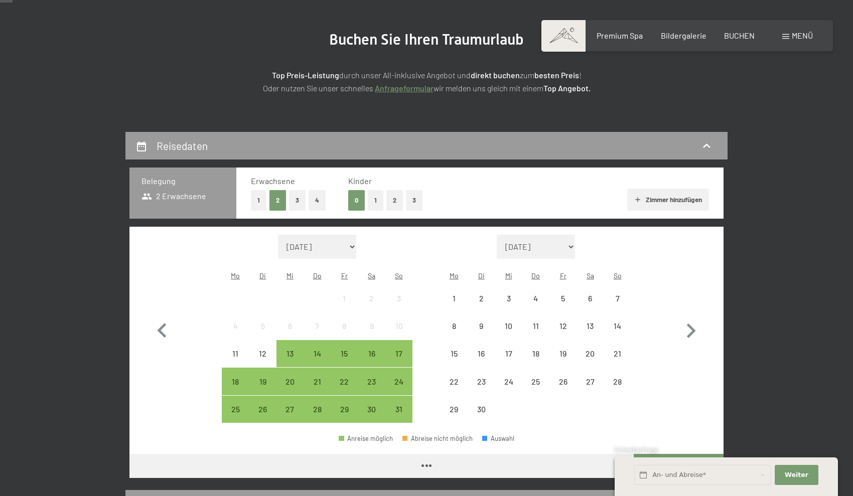
scroll to position [154, 0]
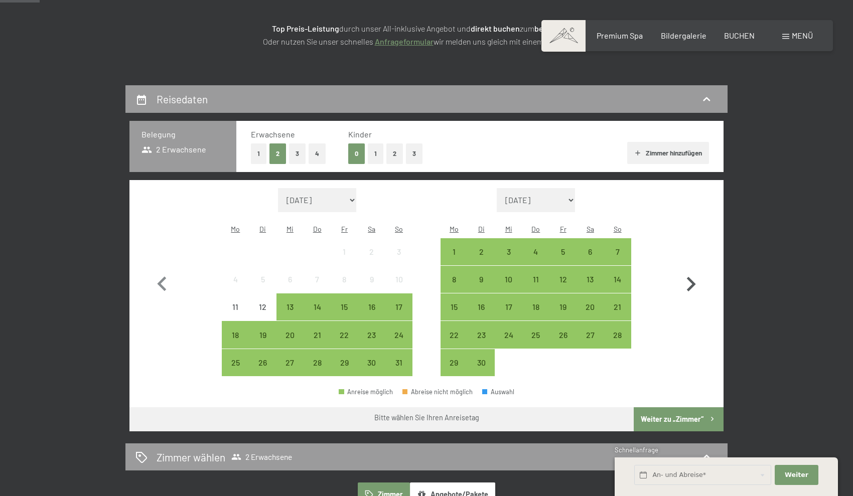
click at [692, 272] on icon "button" at bounding box center [691, 284] width 29 height 29
select select "[DATE]"
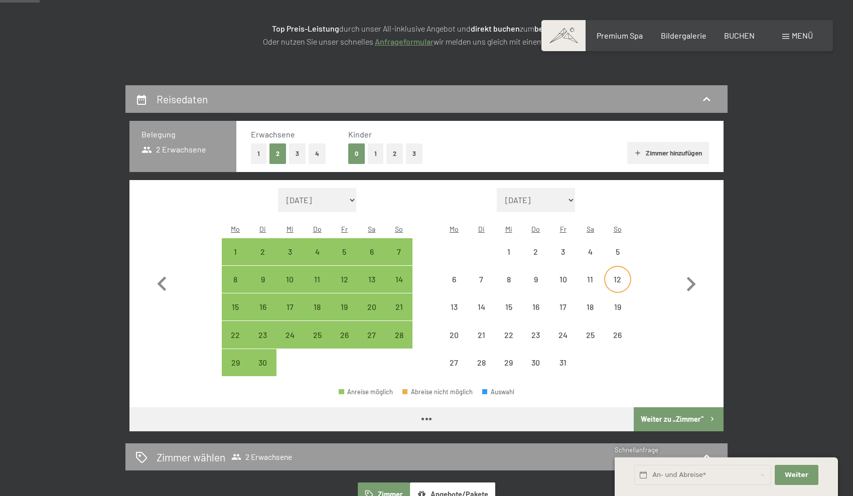
select select "[DATE]"
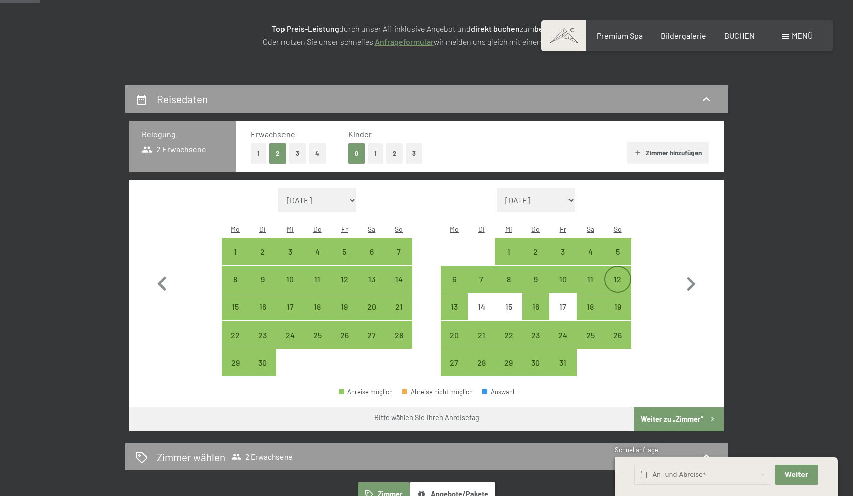
click at [619, 276] on div "12" at bounding box center [617, 288] width 25 height 25
select select "[DATE]"
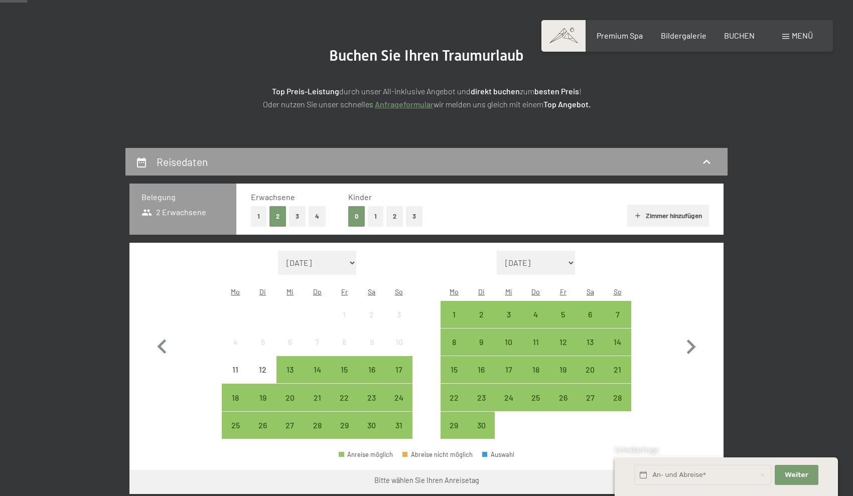
scroll to position [105, 0]
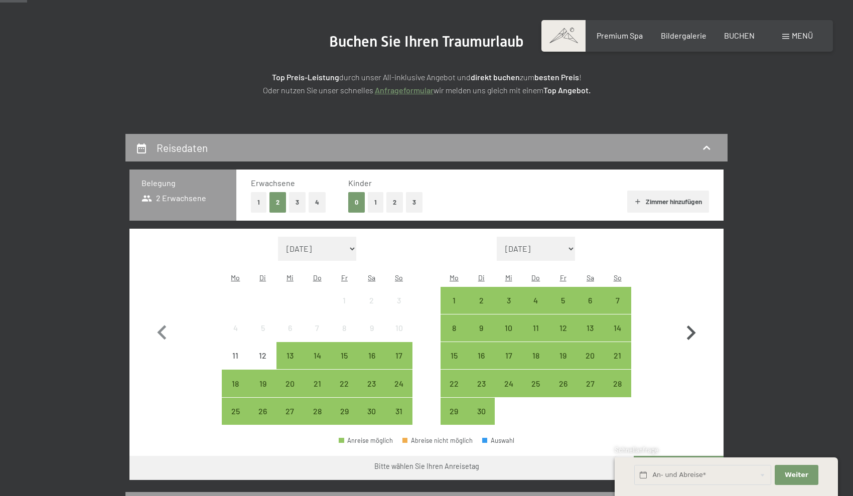
click at [696, 329] on icon "button" at bounding box center [691, 333] width 29 height 29
select select "[DATE]"
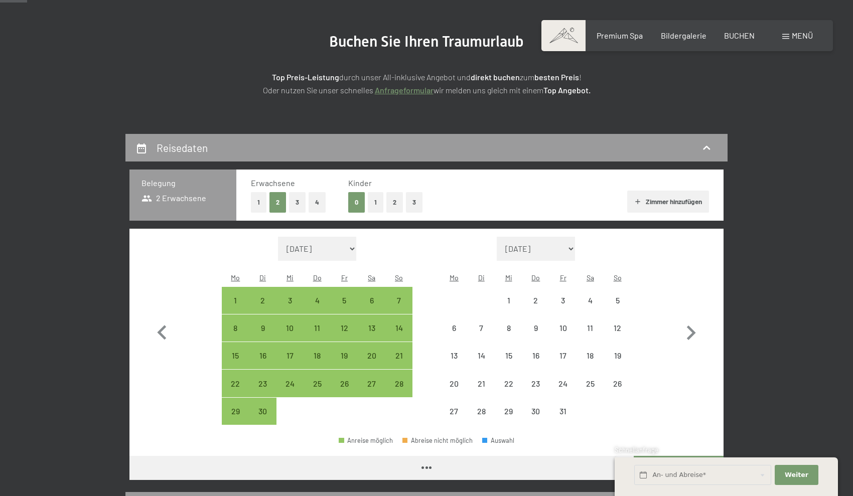
select select "[DATE]"
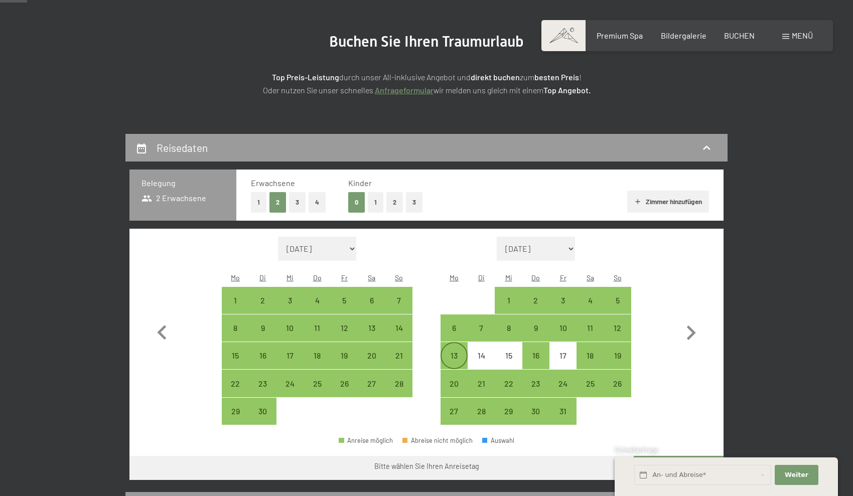
click at [450, 352] on div "13" at bounding box center [454, 364] width 25 height 25
select select "[DATE]"
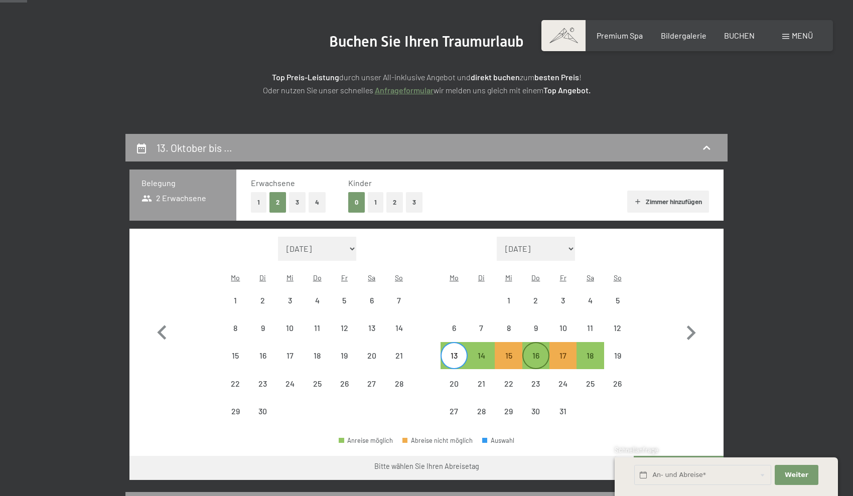
click at [537, 352] on div "16" at bounding box center [535, 364] width 25 height 25
select select "[DATE]"
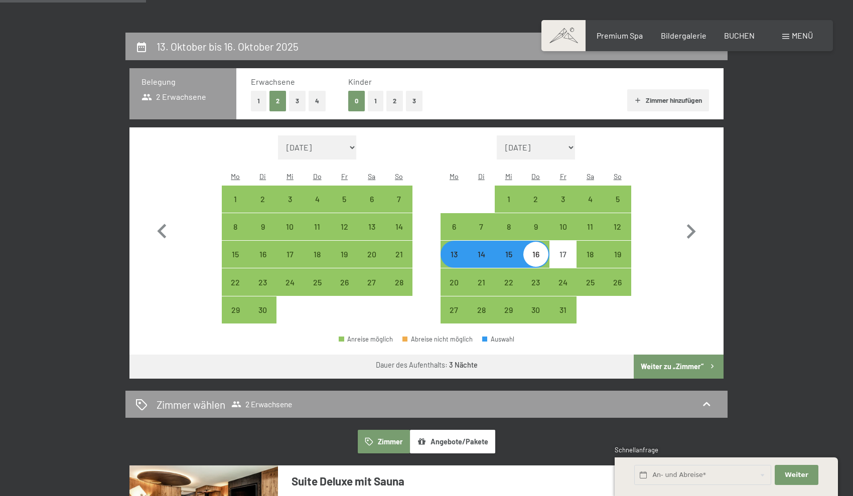
scroll to position [122, 0]
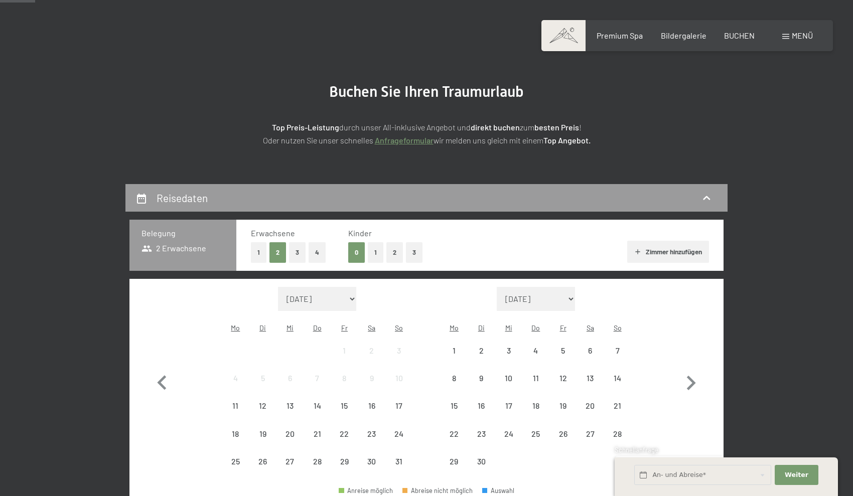
scroll to position [167, 0]
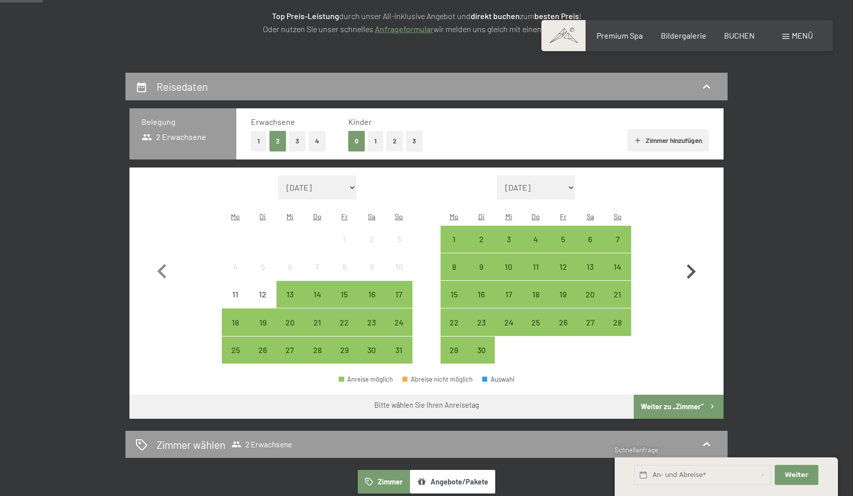
click at [691, 264] on icon "button" at bounding box center [691, 271] width 9 height 15
select select "2025-09-01"
select select "2025-10-01"
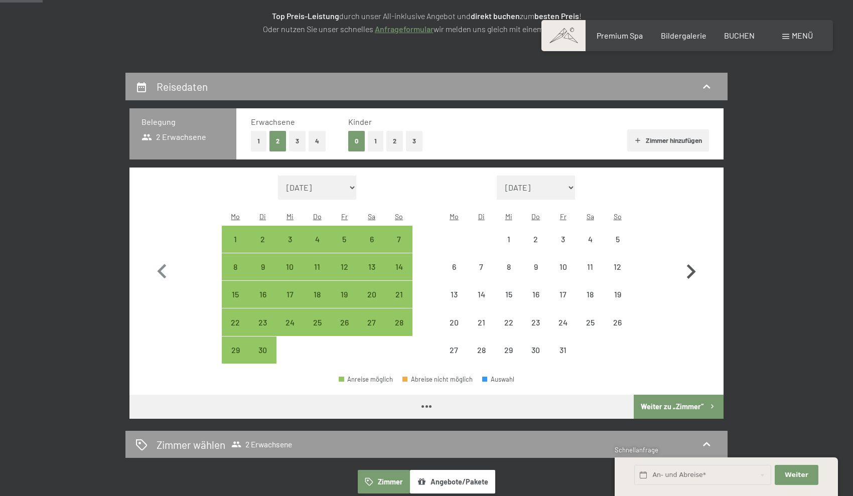
select select "2025-09-01"
select select "2025-10-01"
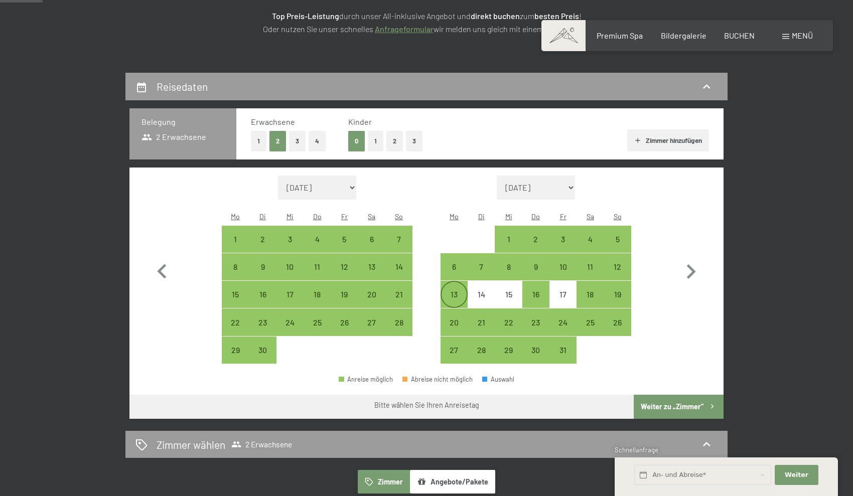
click at [457, 291] on div "13" at bounding box center [454, 303] width 25 height 25
select select "2025-09-01"
select select "2025-10-01"
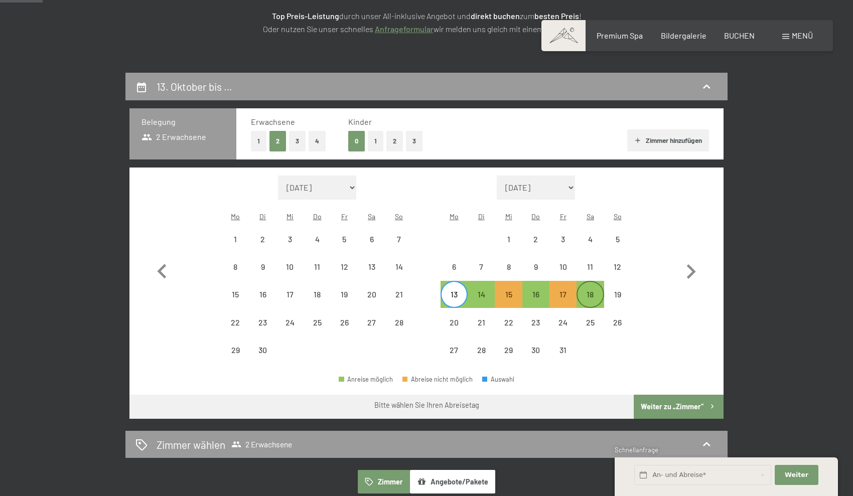
click at [597, 291] on div "18" at bounding box center [590, 303] width 25 height 25
select select "2025-09-01"
select select "2025-10-01"
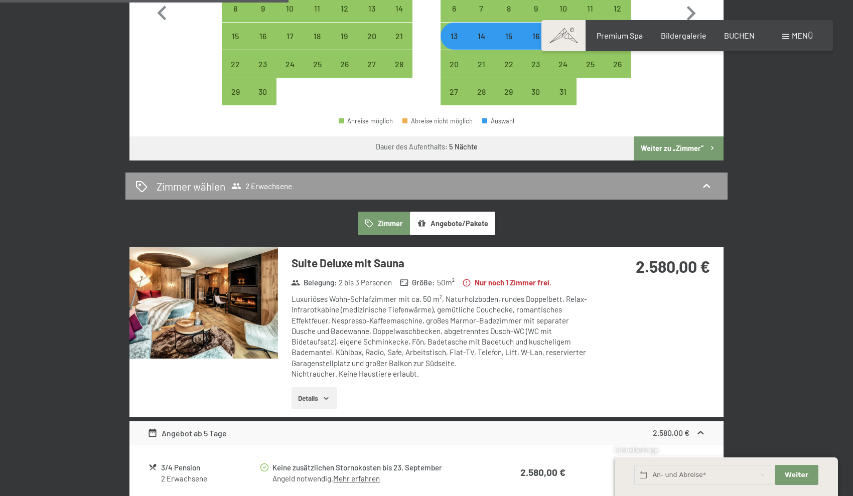
scroll to position [249, 0]
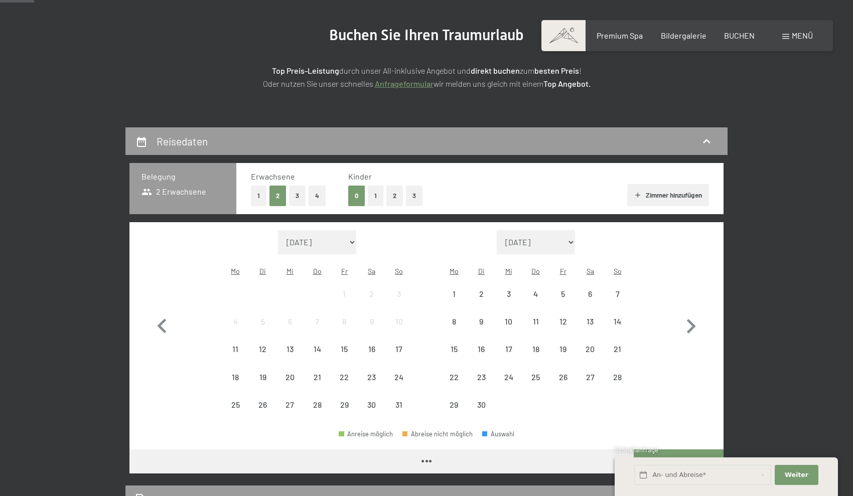
scroll to position [133, 0]
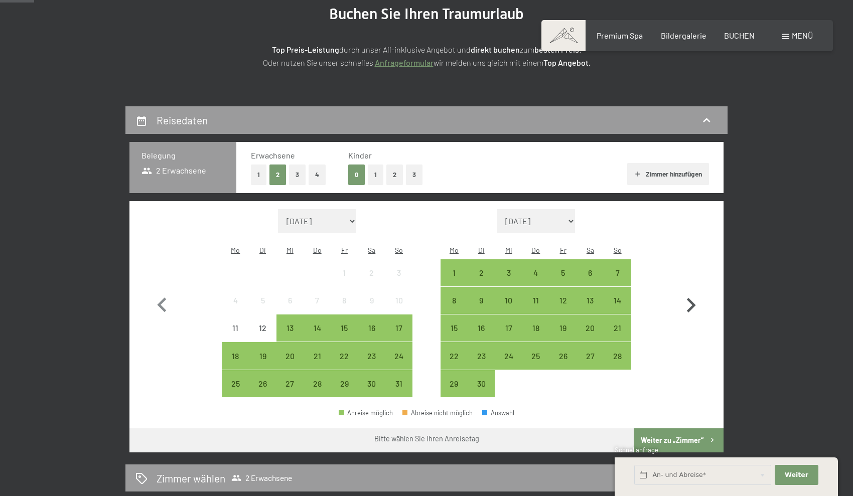
click at [695, 291] on icon "button" at bounding box center [691, 305] width 29 height 29
select select "2025-09-01"
select select "2025-10-01"
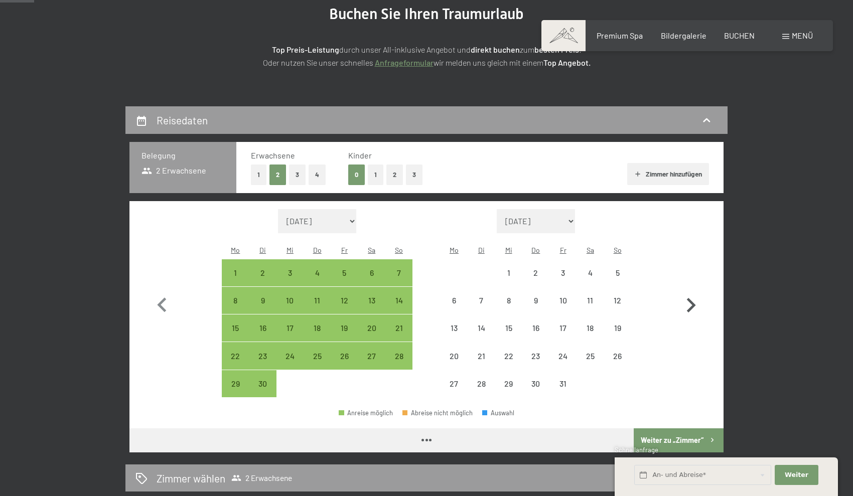
select select "2025-09-01"
select select "2025-10-01"
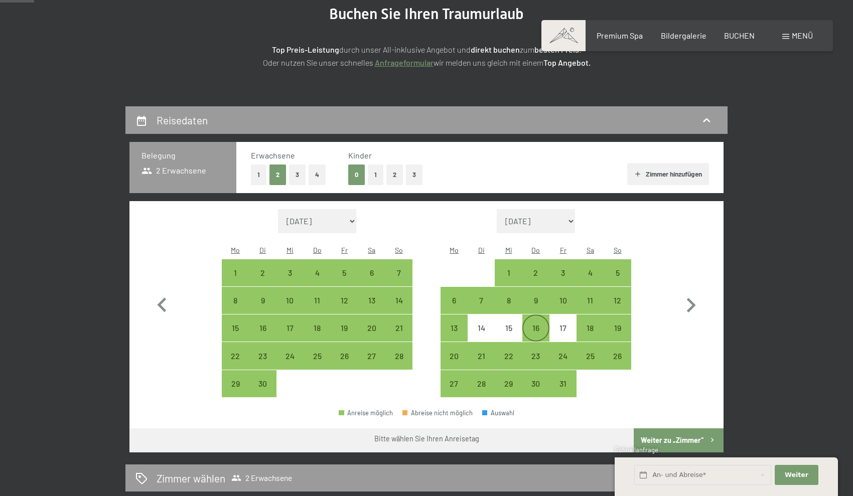
click at [538, 324] on div "16" at bounding box center [535, 336] width 25 height 25
select select "2025-09-01"
select select "2025-10-01"
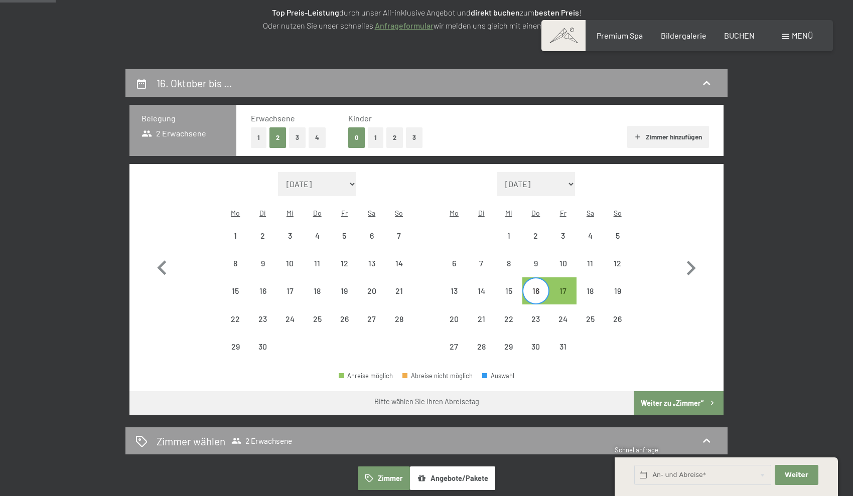
scroll to position [146, 0]
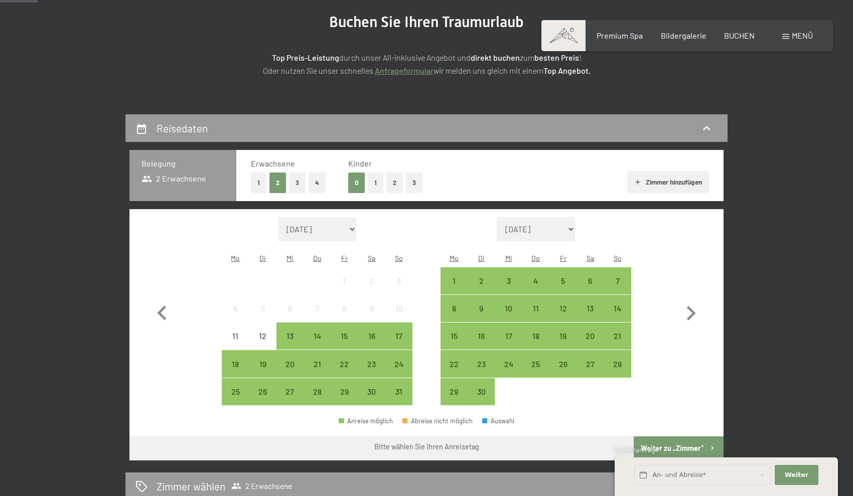
scroll to position [146, 0]
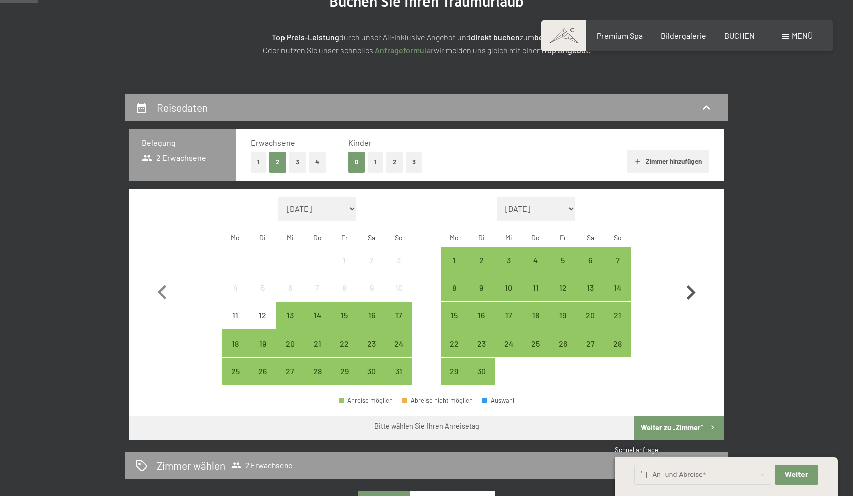
click at [692, 286] on icon "button" at bounding box center [691, 293] width 9 height 15
select select "[DATE]"
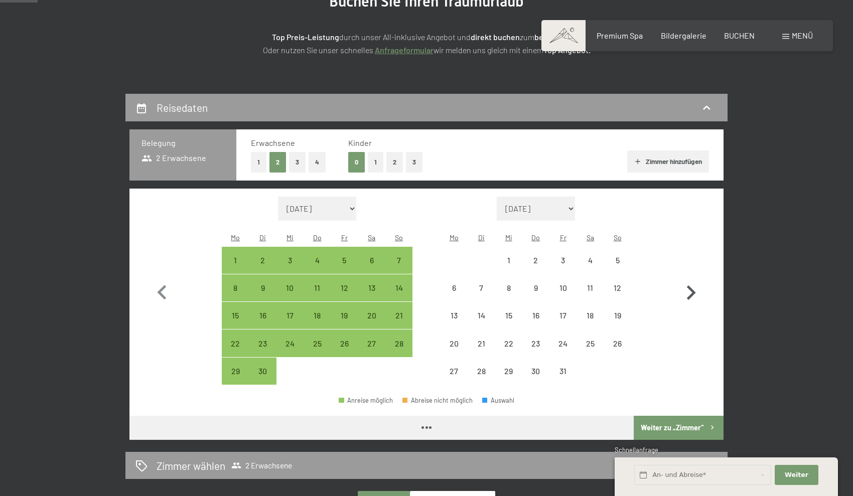
select select "[DATE]"
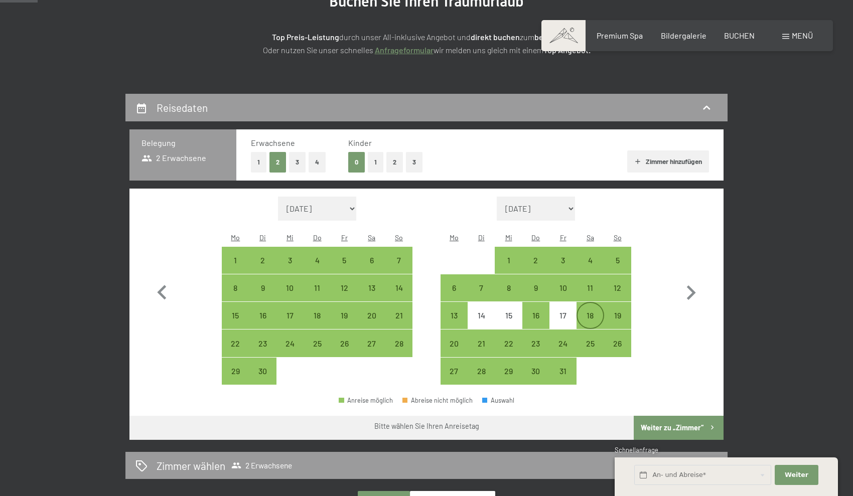
click at [591, 312] on div "18" at bounding box center [590, 324] width 25 height 25
select select "[DATE]"
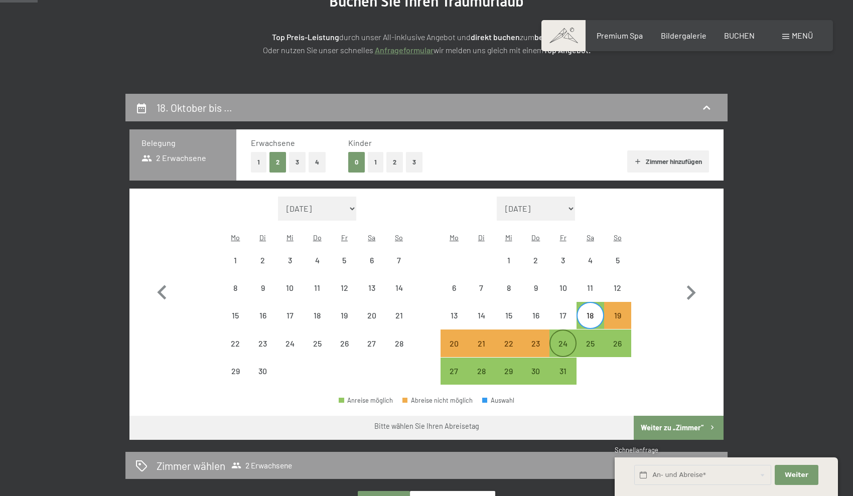
click at [566, 340] on div "24" at bounding box center [563, 352] width 25 height 25
select select "[DATE]"
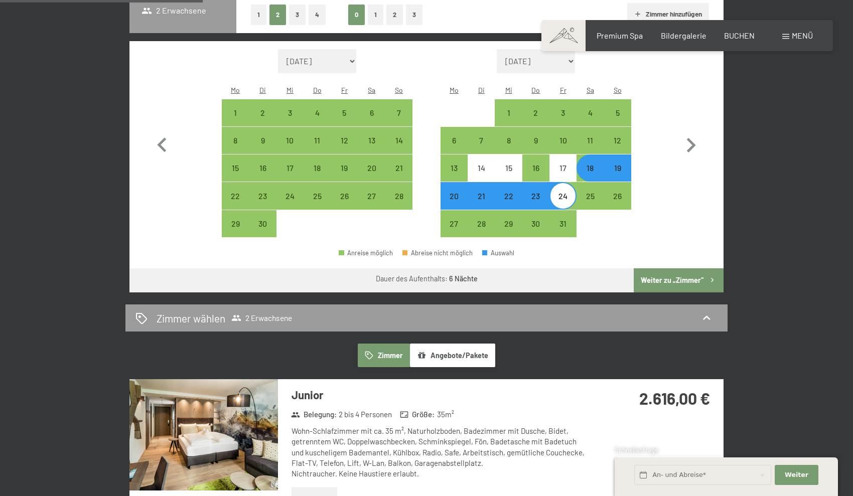
scroll to position [292, 0]
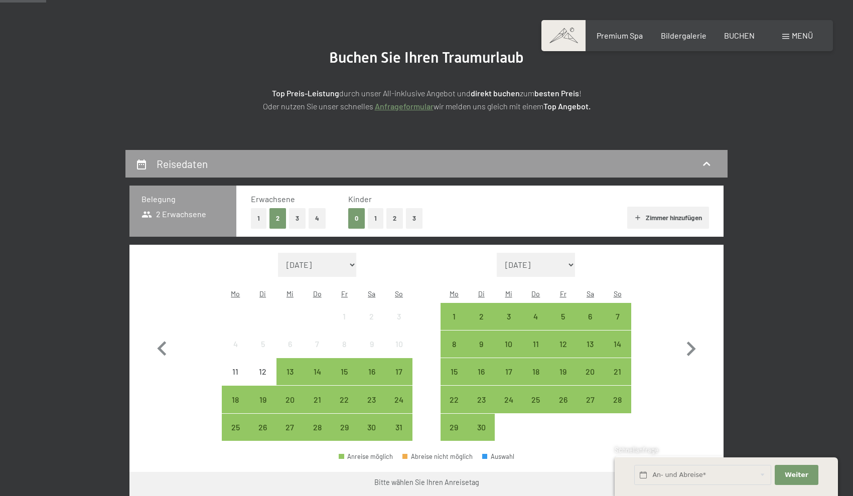
scroll to position [119, 0]
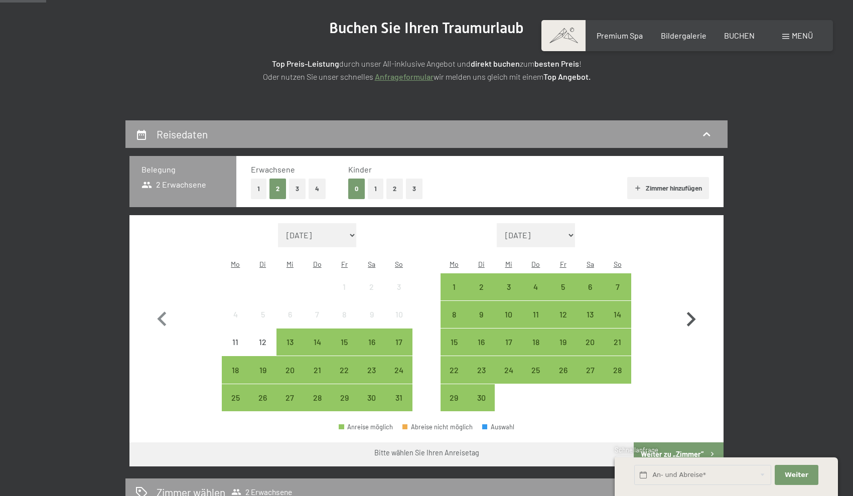
click at [689, 309] on icon "button" at bounding box center [691, 319] width 29 height 29
select select "2025-09-01"
select select "2025-10-01"
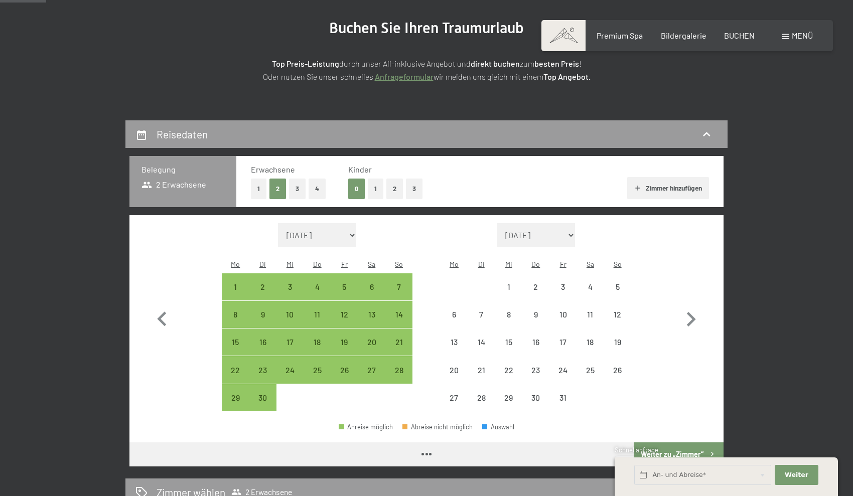
select select "2025-09-01"
select select "2025-10-01"
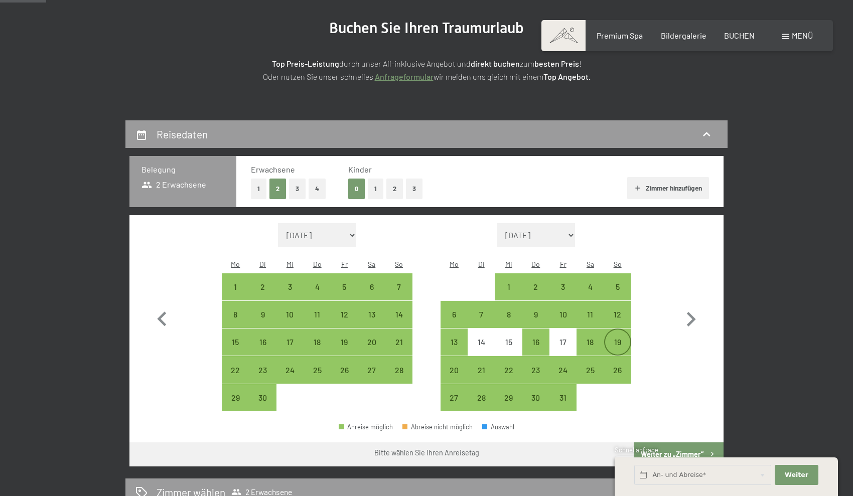
click at [621, 338] on div "19" at bounding box center [617, 350] width 25 height 25
select select "2025-09-01"
select select "2025-10-01"
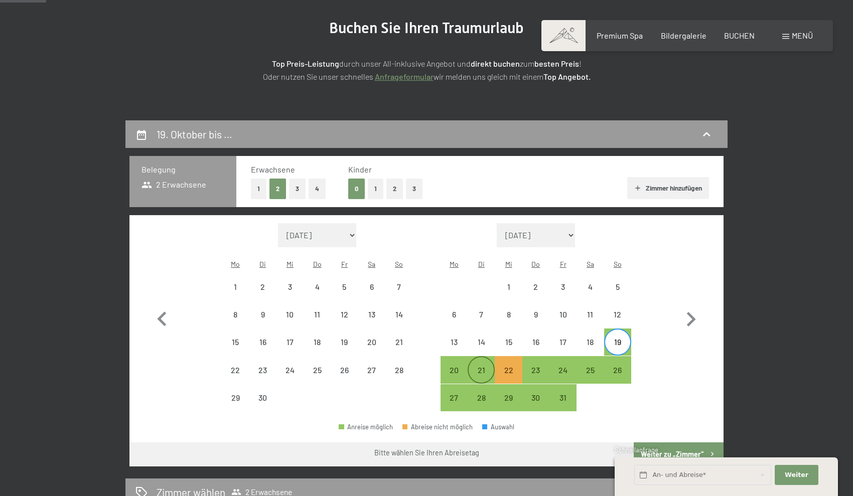
click at [486, 366] on div "21" at bounding box center [481, 378] width 25 height 25
select select "2025-09-01"
select select "2025-10-01"
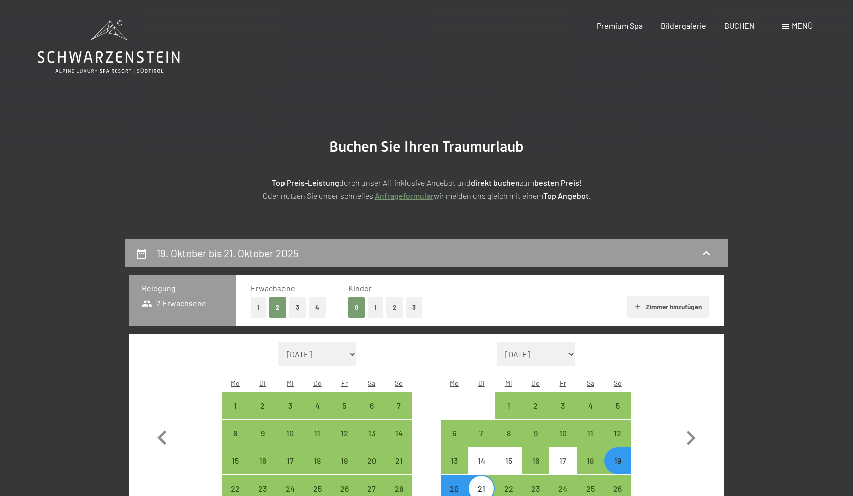
scroll to position [0, 0]
click at [136, 63] on icon at bounding box center [109, 47] width 142 height 54
